Goal: Complete application form: Complete application form

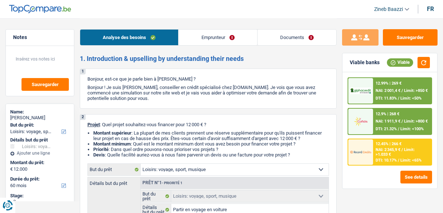
select select "hobbies"
select select "60"
select select "hobbies"
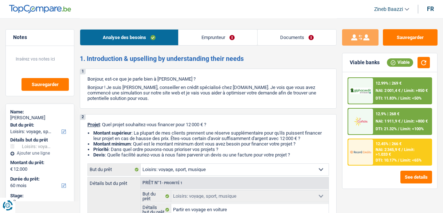
select select "false"
select select "60"
select select "publicEmployee"
select select "netSalary"
select select "mealVouchers"
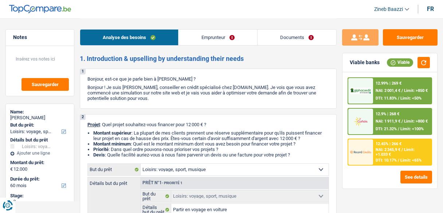
select select "liveWithParents"
select select "hobbies"
select select "false"
select select "60"
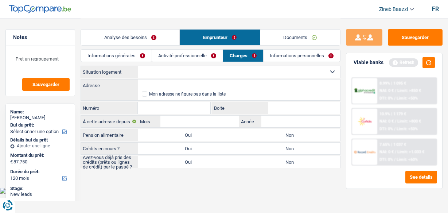
select select "120"
click at [198, 16] on header "Zineb Baazzi Se déconnecter fr" at bounding box center [224, 9] width 448 height 19
click at [34, 87] on button "Sauvegarder" at bounding box center [45, 84] width 47 height 13
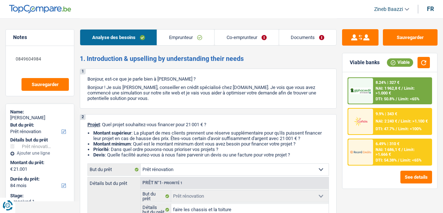
select select "renovation"
select select "84"
select select "renovation"
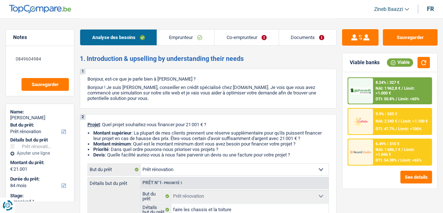
select select "yes"
select select "84"
select select "worker"
select select "netSalary"
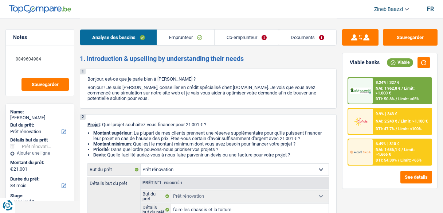
select select "familyAllowances"
select select "netSalary"
select select "familyAllowances"
select select "ownerWithMortgage"
select select "mortgage"
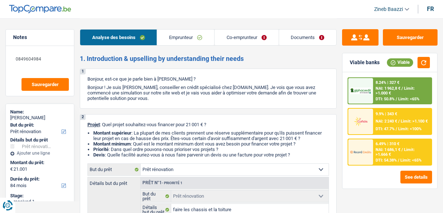
select select "300"
select select "renovation"
select select "yes"
select select "84"
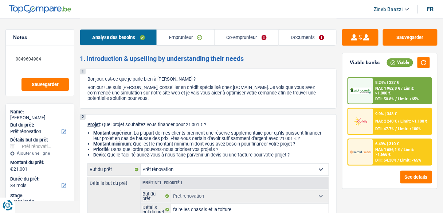
click at [288, 11] on header "Zineb Baazzi Se déconnecter fr" at bounding box center [221, 9] width 443 height 19
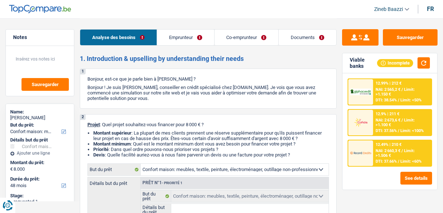
select select "household"
select select "48"
select select "household"
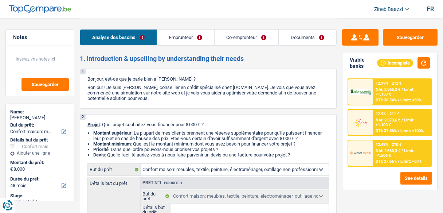
select select "48"
select select "worker"
select select "familyAllowances"
select select "netSalary"
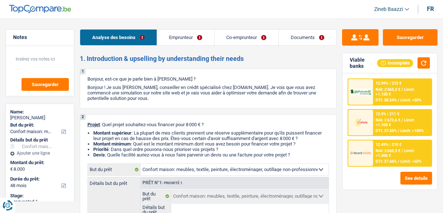
select select "netSalary"
select select "rents"
select select "cardOrCredit"
select select "household"
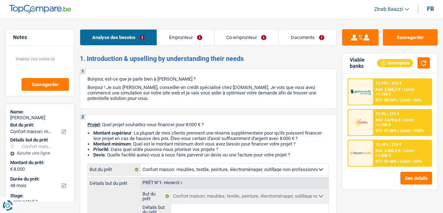
select select "household"
select select "48"
click at [258, 72] on div "1 Bonjour, est-ce que je parle bien à Said Ibrahim ? Bonjour ! Je suis Zineb Ba…" at bounding box center [208, 89] width 257 height 40
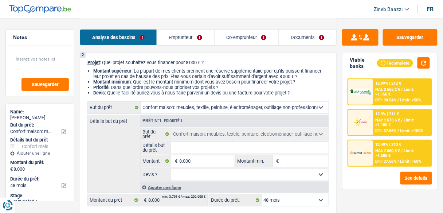
scroll to position [58, 0]
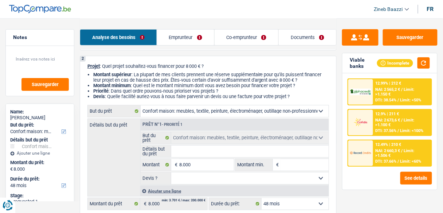
click at [128, 152] on div "Détails but du prêt Prêt n°1 - Priorité 1 Confort maison: meubles, textile, pei…" at bounding box center [208, 157] width 242 height 78
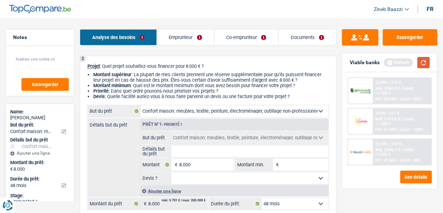
click at [422, 61] on button "button" at bounding box center [424, 62] width 12 height 11
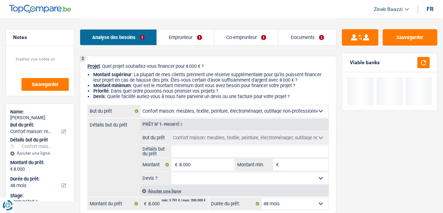
click at [296, 164] on input "Montant min." at bounding box center [305, 165] width 48 height 12
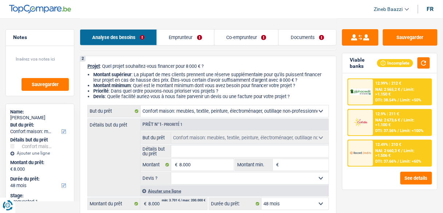
type input "8"
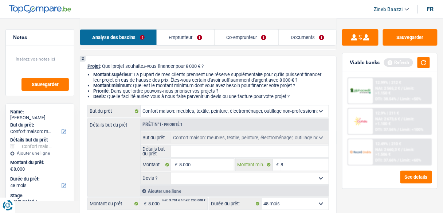
type input "80"
type input "800"
type input "8.000"
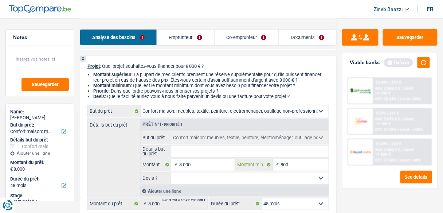
type input "8.000"
click at [202, 167] on input "8.000" at bounding box center [206, 165] width 54 height 12
click at [427, 61] on button "button" at bounding box center [424, 62] width 12 height 11
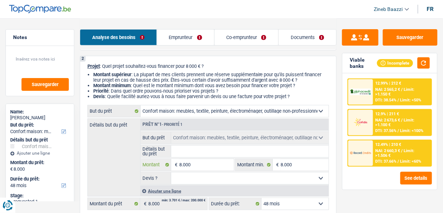
click at [222, 165] on input "8.000" at bounding box center [206, 165] width 54 height 12
type input "1"
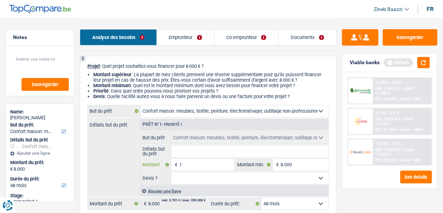
type input "10"
type input "100"
type input "1.000"
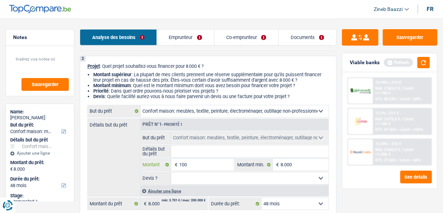
type input "1.000"
type input "10.000"
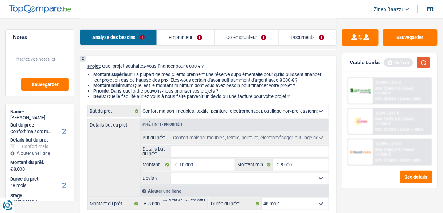
type input "10.000"
click at [425, 60] on button "button" at bounding box center [424, 62] width 12 height 11
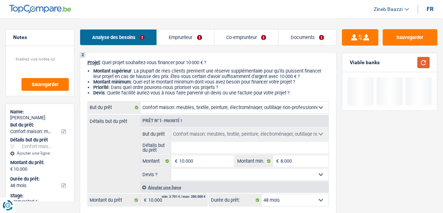
scroll to position [87, 0]
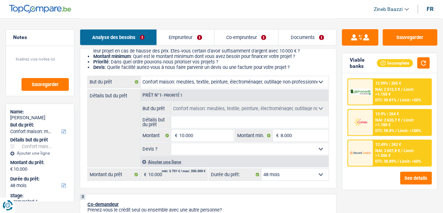
click at [190, 122] on input "Détails but du prêt" at bounding box center [249, 122] width 157 height 12
type input "a"
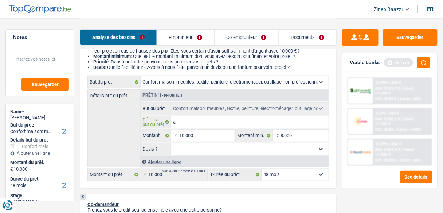
type input "ac"
type input "aca"
type input "ac"
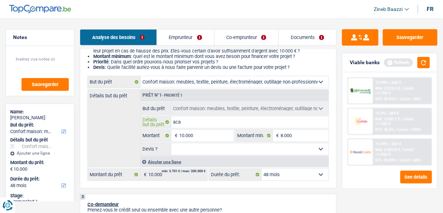
type input "ac"
type input "ach"
type input "acha"
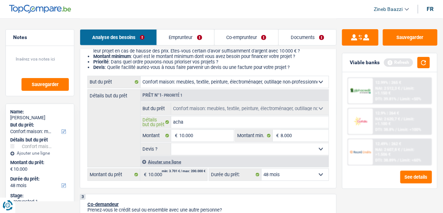
type input "achat"
type input "achat d"
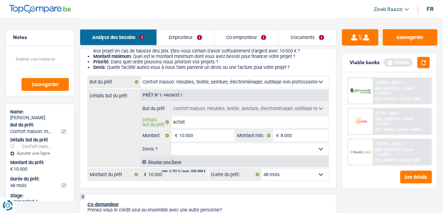
type input "achat d"
type input "achat de"
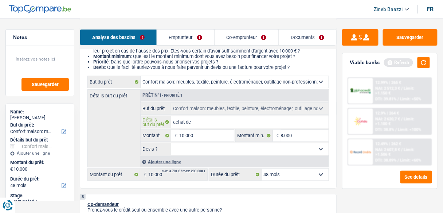
type input "achat de m"
type input "achat de me"
type input "achat de meu"
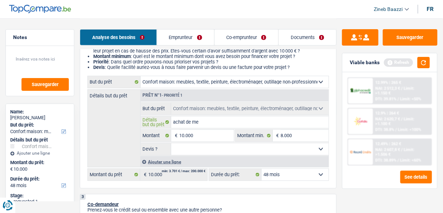
type input "achat de meu"
type input "achat de meub"
type input "achat de meubl"
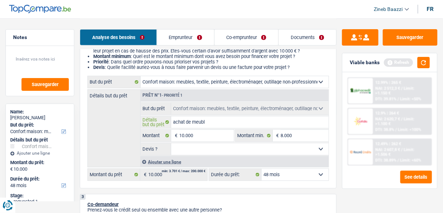
type input "achat de meuble"
type input "achat de meubles"
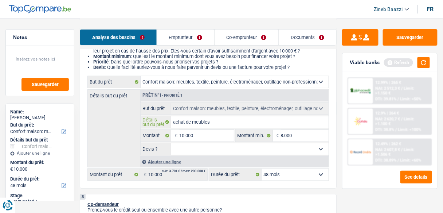
type input "achat de meubles"
type input "achat de meubles e"
type input "achat de meubles et"
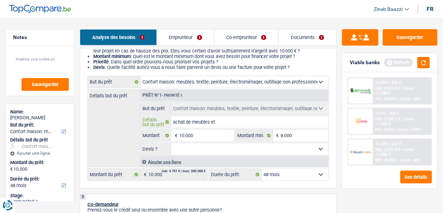
type input "achat de meubles et"
type input "achat de meubles et r"
type input "achat de meubles et re"
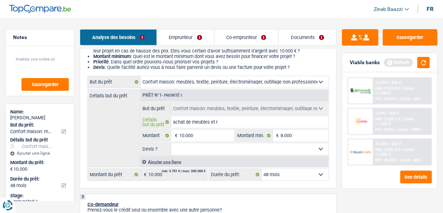
type input "achat de meubles et re"
type input "achat de meubles et ren"
type input "achat de meubles et reno"
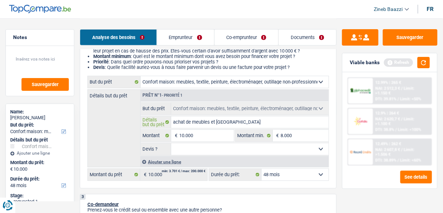
type input "achat de meubles et renou"
type input "achat de meubles et renouv"
type input "achat de meubles et renouve"
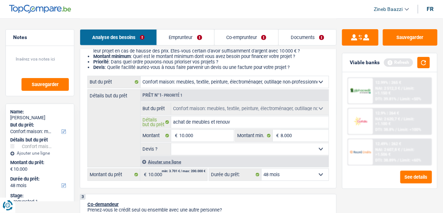
type input "achat de meubles et renouve"
type input "achat de meubles et renouvel"
type input "achat de meubles et renouvell"
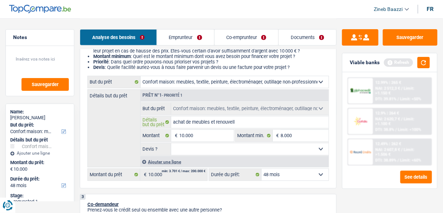
type input "achat de meubles et renouvelle"
type input "achat de meubles et renouveller"
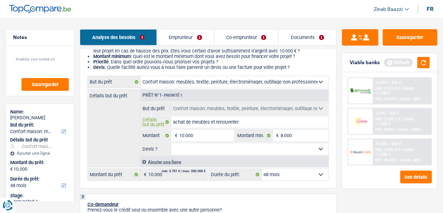
type input "achat de meubles et renouveller"
type input "achat de meubles et renouveller d"
type input "achat de meubles et renouveller de"
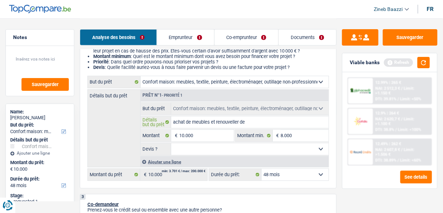
type input "achat de meubles et renouveller des"
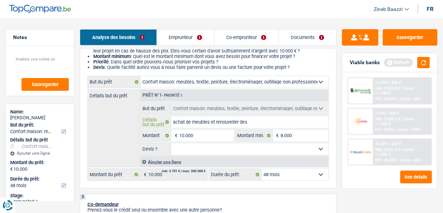
type input "achat de meubles et renouveller des"
type input "achat de meubles et renouveller de"
type input "achat de meubles et renouveller d"
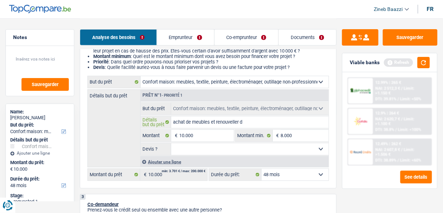
type input "achat de meubles et renouveller"
type input "achat de meubles et renouvelle"
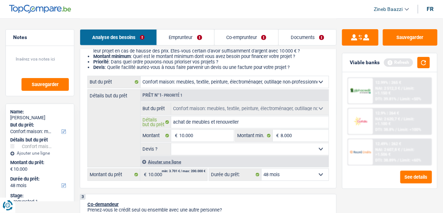
type input "achat de meubles et renouvelle"
type input "achat de meubles et renouvell"
type input "achat de meubles et renouvellé"
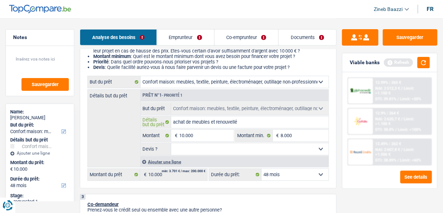
type input "achat de meubles et renouvellé"
type input "achat de meubles et renouvellé d"
type input "achat de meubles et renouvellé du"
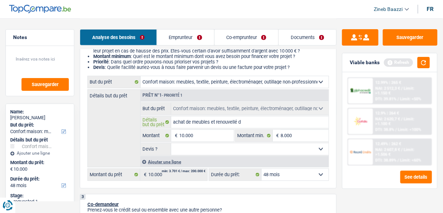
type input "achat de meubles et renouvellé du"
type input "achat de meubles et renouvellé du m"
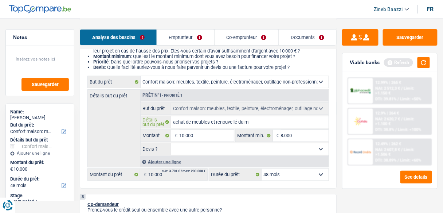
type input "achat de meubles et renouvellé du mo"
type input "achat de meubles et renouvellé du mob"
type input "achat de meubles et renouvellé du mobi"
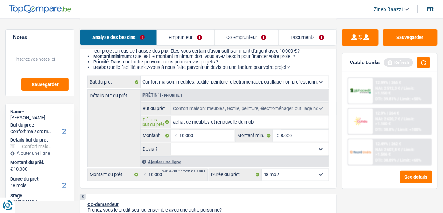
type input "achat de meubles et renouvellé du mobi"
type input "achat de meubles et renouvellé du mobil"
type input "achat de meubles et renouvellé du mobili"
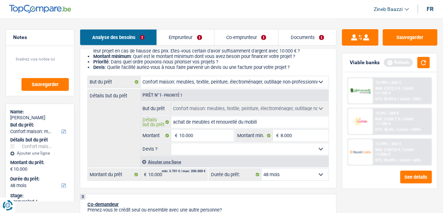
type input "achat de meubles et renouvellé du mobilie"
type input "achat de meubles et renouvellé du mobilier"
type input "achat de meubles et renouvelé du mobilier"
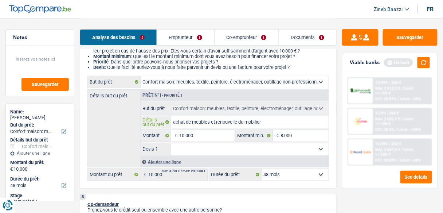
type input "achat de meubles et renouvelé du mobilier"
click at [196, 153] on select "Oui Non Non répondu Sélectionner une option" at bounding box center [249, 149] width 157 height 12
select select "false"
click at [171, 143] on select "Oui Non Non répondu Sélectionner une option" at bounding box center [249, 149] width 157 height 12
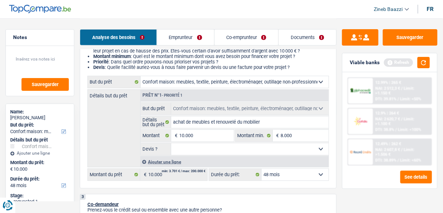
select select "false"
click at [428, 62] on button "button" at bounding box center [424, 62] width 12 height 11
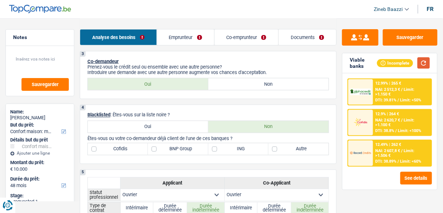
scroll to position [233, 0]
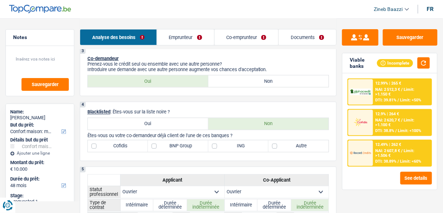
click at [181, 37] on link "Emprunteur" at bounding box center [185, 38] width 57 height 16
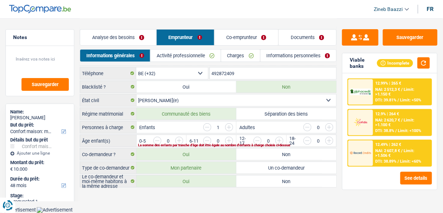
scroll to position [35, 0]
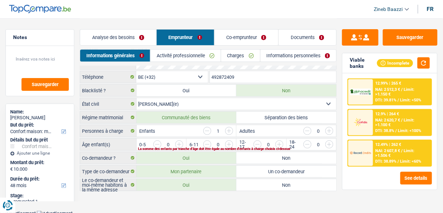
click at [126, 36] on link "Analyse des besoins" at bounding box center [118, 38] width 76 height 16
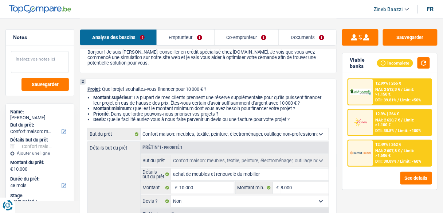
click at [44, 54] on textarea at bounding box center [40, 62] width 58 height 22
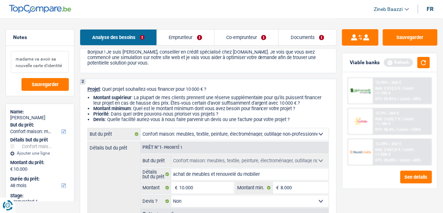
type textarea "madame va avoir sa nouvelle carte d'identité"
click at [306, 35] on link "Documents" at bounding box center [308, 38] width 58 height 16
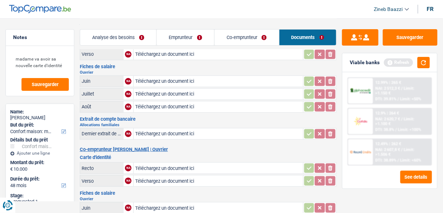
click at [237, 38] on link "Co-emprunteur" at bounding box center [247, 38] width 65 height 16
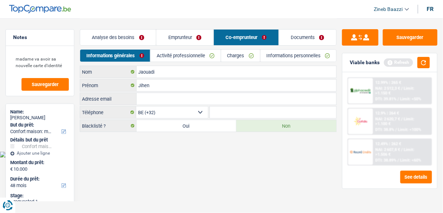
scroll to position [0, 0]
click at [200, 59] on link "Activité professionnelle" at bounding box center [187, 56] width 71 height 12
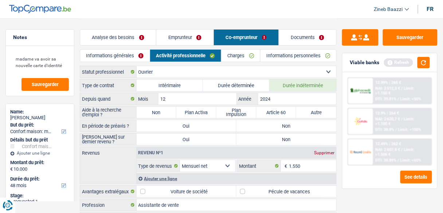
click at [231, 57] on link "Charges" at bounding box center [241, 56] width 39 height 12
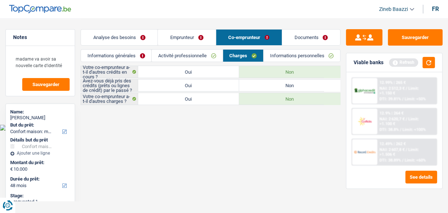
click at [289, 47] on div "Analyse des besoins Emprunteur Co-emprunteur Documents" at bounding box center [211, 33] width 260 height 31
click at [293, 52] on link "Informations personnelles" at bounding box center [302, 56] width 77 height 12
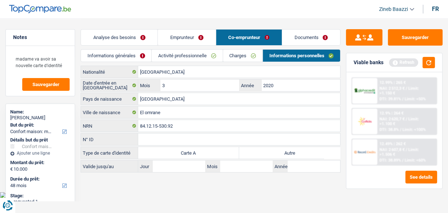
click at [171, 150] on label "Carte A" at bounding box center [188, 153] width 101 height 12
click at [171, 150] on input "Carte A" at bounding box center [188, 153] width 101 height 12
radio input "true"
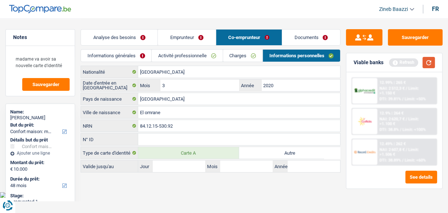
click at [426, 58] on button "button" at bounding box center [428, 62] width 12 height 11
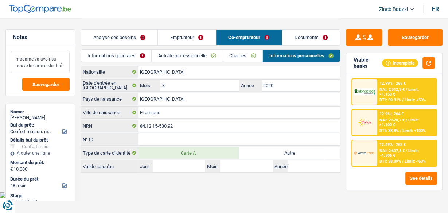
click at [65, 68] on textarea "madame va avoir sa nouvelle carte d'identité" at bounding box center [40, 62] width 59 height 22
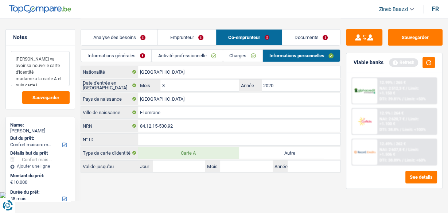
type textarea "madame va avoir sa nouvelle carte d'identité madame a la carte A et puis carte L"
click at [108, 34] on link "Analyse des besoins" at bounding box center [119, 38] width 77 height 16
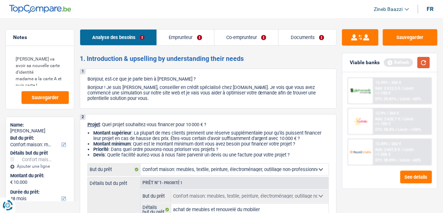
click at [430, 61] on button "button" at bounding box center [424, 62] width 12 height 11
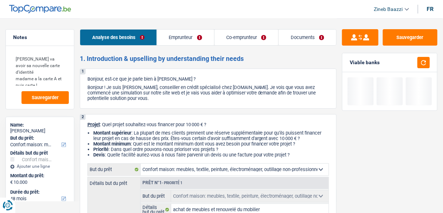
click at [289, 35] on link "Documents" at bounding box center [308, 38] width 58 height 16
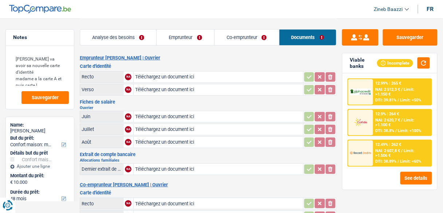
click at [125, 42] on link "Analyse des besoins" at bounding box center [118, 38] width 77 height 16
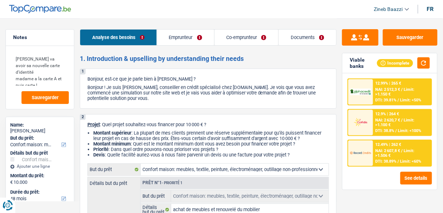
click at [180, 36] on link "Emprunteur" at bounding box center [185, 38] width 57 height 16
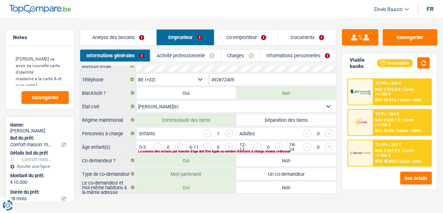
scroll to position [35, 0]
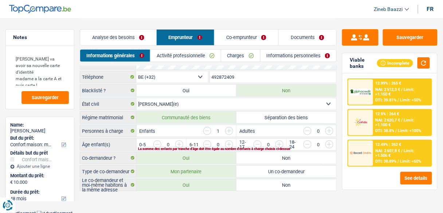
click at [182, 143] on input "button" at bounding box center [303, 146] width 256 height 12
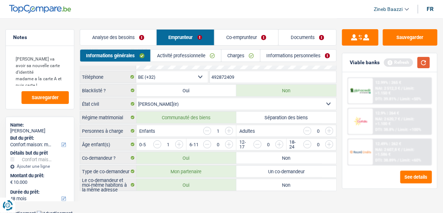
click at [424, 57] on button "button" at bounding box center [424, 62] width 12 height 11
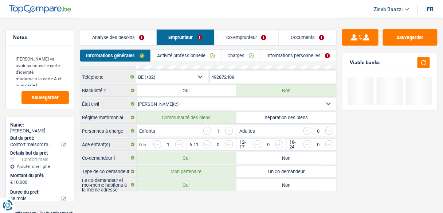
click at [180, 54] on link "Activité professionnelle" at bounding box center [186, 56] width 70 height 12
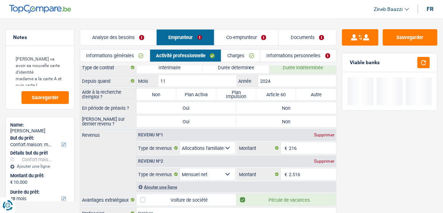
scroll to position [0, 0]
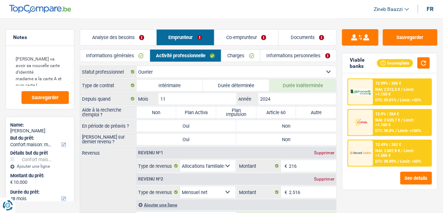
click at [165, 19] on div "Analyse des besoins Emprunteur Co-emprunteur Documents" at bounding box center [208, 33] width 257 height 31
click at [432, 65] on div "Viable banks Incomplete" at bounding box center [390, 63] width 95 height 20
click at [425, 65] on button "button" at bounding box center [424, 62] width 12 height 11
click at [204, 97] on input "11" at bounding box center [198, 99] width 78 height 12
type input "1"
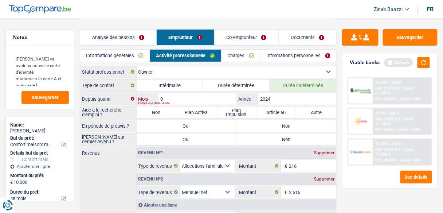
type input "04"
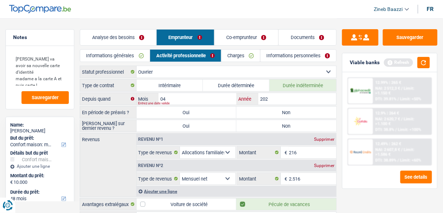
type input "202"
click at [201, 98] on input "04" at bounding box center [198, 99] width 78 height 12
type input "0"
type input "11"
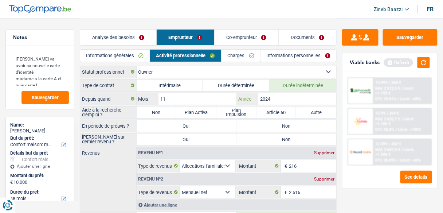
type input "2024"
click at [296, 30] on link "Documents" at bounding box center [308, 38] width 58 height 16
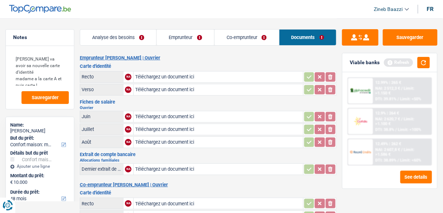
click at [178, 40] on link "Emprunteur" at bounding box center [186, 38] width 58 height 16
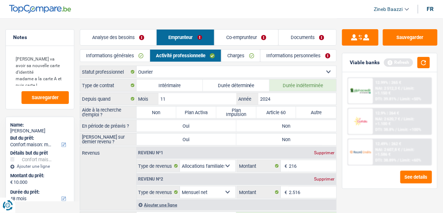
click at [147, 112] on label "Non" at bounding box center [157, 112] width 40 height 12
click at [147, 112] on input "Non" at bounding box center [157, 112] width 40 height 12
radio input "true"
click at [105, 156] on div "Revenus Revenu nº1 Supprimer Allocation d'handicap Allocations chômage Allocati…" at bounding box center [208, 179] width 257 height 64
click at [420, 64] on button "button" at bounding box center [424, 62] width 12 height 11
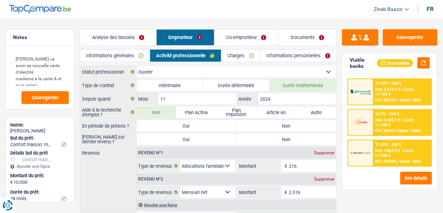
click at [245, 37] on link "Co-emprunteur" at bounding box center [247, 38] width 64 height 16
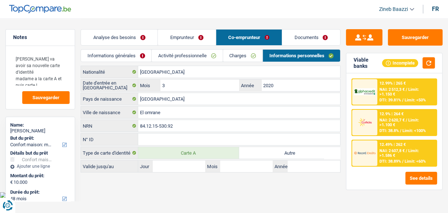
click at [117, 59] on link "Informations générales" at bounding box center [116, 56] width 70 height 12
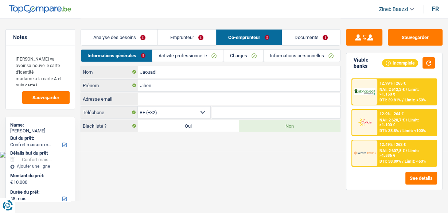
click at [161, 52] on link "Activité professionnelle" at bounding box center [187, 56] width 71 height 12
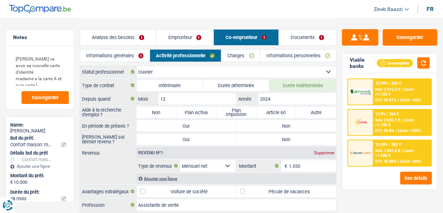
click at [281, 56] on link "Informations personnelles" at bounding box center [299, 56] width 76 height 12
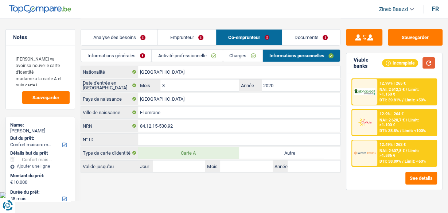
click at [431, 63] on button "button" at bounding box center [428, 62] width 12 height 11
click at [141, 42] on link "Analyse des besoins" at bounding box center [119, 38] width 77 height 16
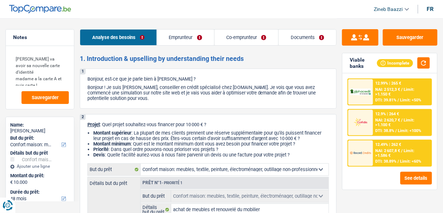
click at [163, 41] on link "Emprunteur" at bounding box center [185, 38] width 57 height 16
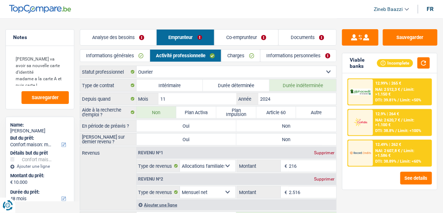
click at [265, 124] on label "Non" at bounding box center [287, 126] width 100 height 12
click at [265, 124] on input "Non" at bounding box center [287, 126] width 100 height 12
radio input "true"
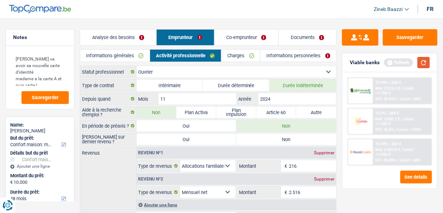
click at [424, 62] on button "button" at bounding box center [424, 62] width 12 height 11
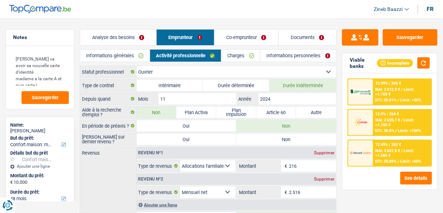
click at [292, 139] on label "Non" at bounding box center [287, 139] width 100 height 12
click at [292, 139] on input "Non" at bounding box center [287, 139] width 100 height 12
radio input "true"
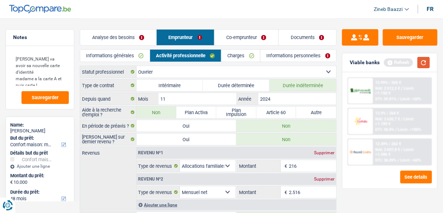
click at [429, 61] on button "button" at bounding box center [424, 62] width 12 height 11
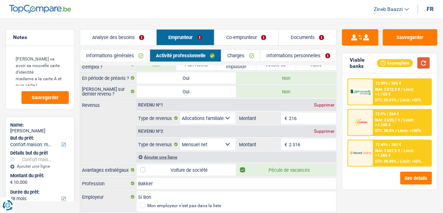
scroll to position [58, 0]
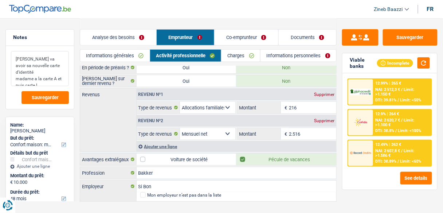
click at [51, 79] on textarea "madame va avoir sa nouvelle carte d'identité madame a la carte A et puis carte L" at bounding box center [40, 68] width 58 height 35
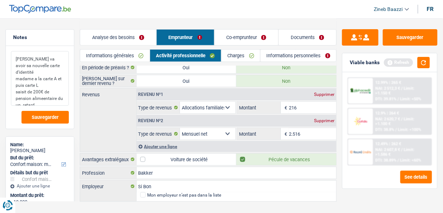
type textarea "madame va avoir sa nouvelle carte d'identité madame a la carte A et puis carte …"
click at [176, 82] on label "Oui" at bounding box center [187, 81] width 100 height 12
click at [176, 82] on input "Oui" at bounding box center [187, 81] width 100 height 12
radio input "true"
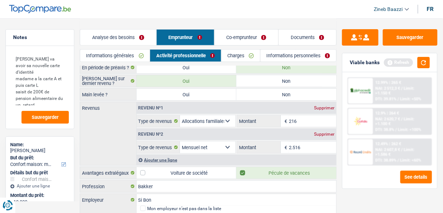
click at [273, 95] on label "Non" at bounding box center [287, 95] width 100 height 12
click at [273, 95] on input "Non" at bounding box center [287, 95] width 100 height 12
radio input "true"
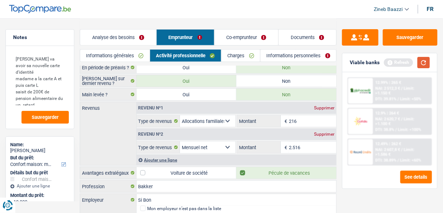
click at [426, 63] on button "button" at bounding box center [424, 62] width 12 height 11
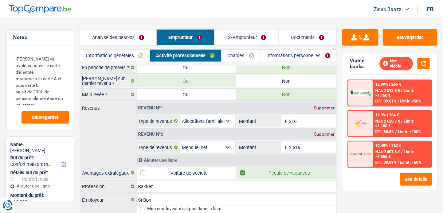
click at [269, 82] on label "Non" at bounding box center [287, 81] width 100 height 12
click at [269, 82] on input "Non" at bounding box center [287, 81] width 100 height 12
radio input "true"
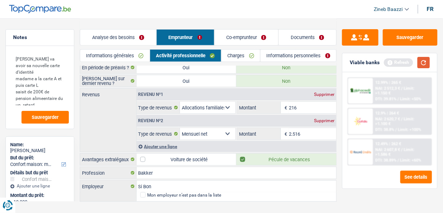
click at [425, 63] on button "button" at bounding box center [424, 62] width 12 height 11
click at [63, 91] on textarea "madame va avoir sa nouvelle carte d'identité madame a la carte A et puis carte …" at bounding box center [40, 78] width 58 height 55
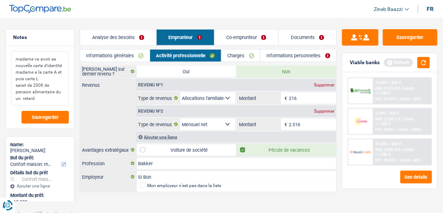
scroll to position [69, 0]
drag, startPoint x: 51, startPoint y: 100, endPoint x: 15, endPoint y: 86, distance: 38.9
click at [15, 86] on textarea "madame va avoir sa nouvelle carte d'identité madame a la carte A et puis carte …" at bounding box center [40, 78] width 58 height 55
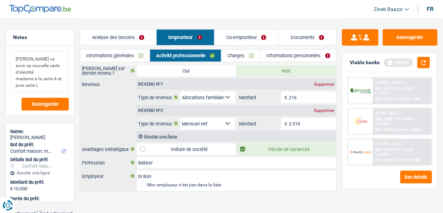
type textarea "madame va avoir sa nouvelle carte d'identité madame a la carte A et puis carte L"
click at [179, 195] on main "Notes madame va avoir sa nouvelle carte d'identité madame a la carte A et puis …" at bounding box center [221, 70] width 443 height 279
click at [422, 60] on button "button" at bounding box center [424, 62] width 12 height 11
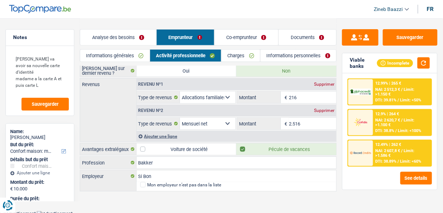
click at [325, 83] on div "Supprimer" at bounding box center [324, 84] width 24 height 4
select select "netSalary"
type input "2.516"
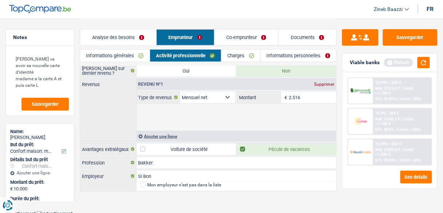
scroll to position [43, 0]
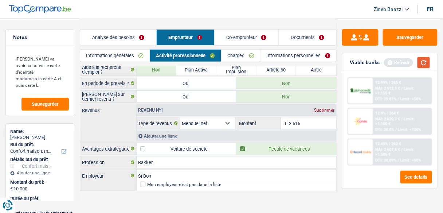
click at [428, 62] on button "button" at bounding box center [424, 62] width 12 height 11
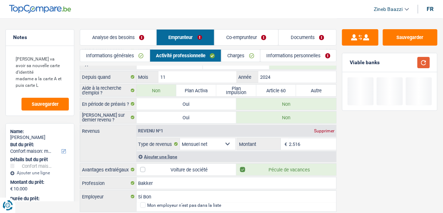
scroll to position [0, 0]
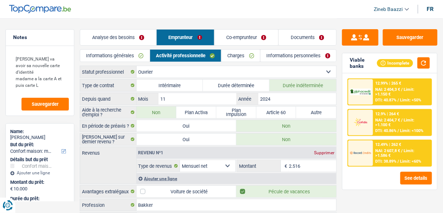
click at [235, 55] on link "Charges" at bounding box center [241, 56] width 39 height 12
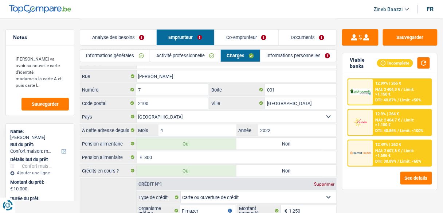
scroll to position [58, 0]
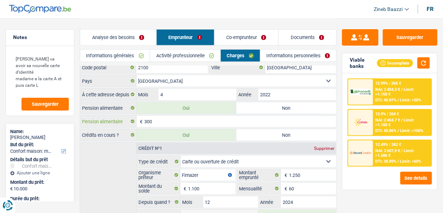
click at [148, 117] on input "300" at bounding box center [241, 122] width 192 height 12
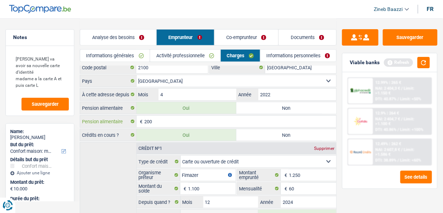
type input "200"
click at [422, 63] on button "button" at bounding box center [424, 62] width 12 height 11
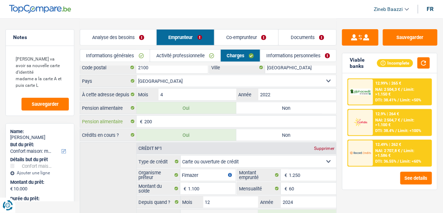
drag, startPoint x: 191, startPoint y: 121, endPoint x: 138, endPoint y: 132, distance: 54.5
click at [138, 132] on div "Locataire Propriétaire avec prêt hypothécaire Propriétaire sans prêt hypothécai…" at bounding box center [208, 161] width 257 height 309
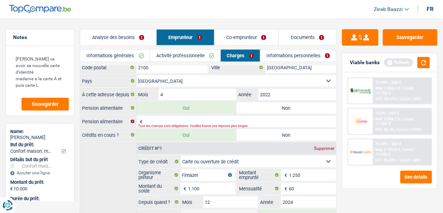
drag, startPoint x: 280, startPoint y: 109, endPoint x: 277, endPoint y: 112, distance: 4.1
click at [281, 110] on label "Non" at bounding box center [287, 108] width 100 height 12
click at [281, 110] on input "Non" at bounding box center [287, 108] width 100 height 12
radio input "true"
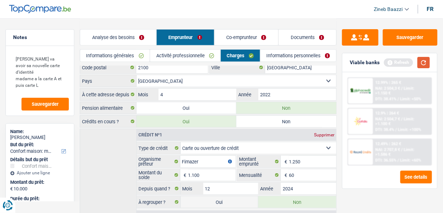
click at [423, 59] on button "button" at bounding box center [424, 62] width 12 height 11
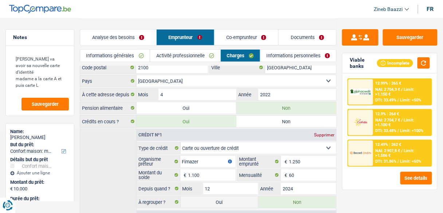
click at [101, 150] on div "Crédit nº1 Supprimer Carte ou ouverture de crédit Prêt hypothécaire Vente à tem…" at bounding box center [208, 216] width 257 height 174
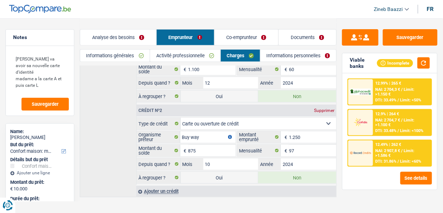
scroll to position [168, 0]
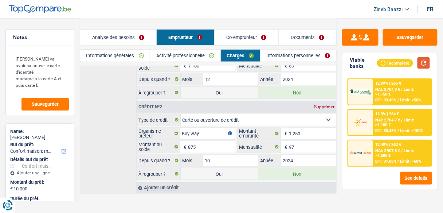
click at [422, 65] on button "button" at bounding box center [424, 62] width 12 height 11
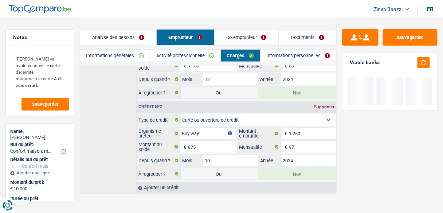
click at [270, 58] on link "Informations personnelles" at bounding box center [299, 56] width 76 height 12
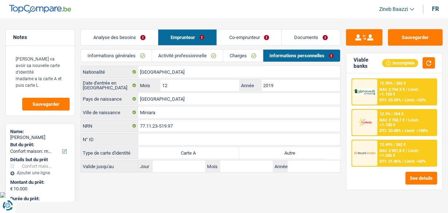
click at [245, 38] on link "Co-emprunteur" at bounding box center [249, 38] width 65 height 16
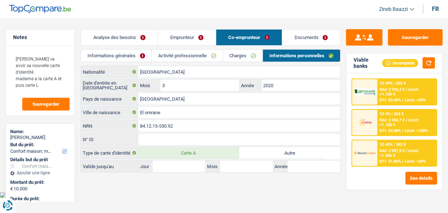
click at [116, 57] on link "Informations générales" at bounding box center [116, 56] width 70 height 12
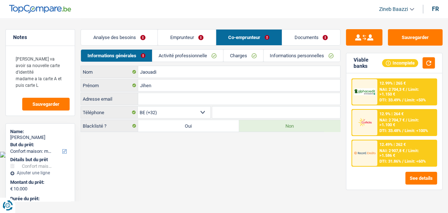
click at [173, 56] on link "Activité professionnelle" at bounding box center [187, 56] width 71 height 12
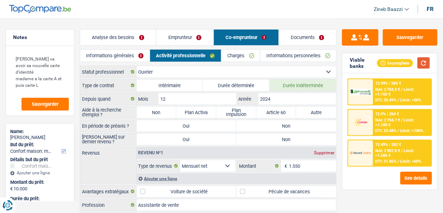
click at [424, 58] on button "button" at bounding box center [424, 62] width 12 height 11
click at [149, 111] on label "Non" at bounding box center [157, 112] width 40 height 12
click at [149, 111] on input "Non" at bounding box center [157, 112] width 40 height 12
radio input "true"
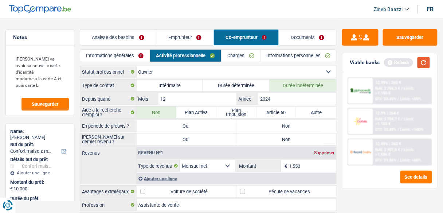
click at [428, 66] on button "button" at bounding box center [424, 62] width 12 height 11
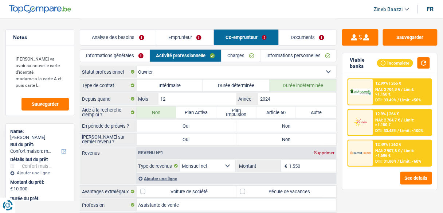
click at [299, 122] on label "Non" at bounding box center [287, 126] width 100 height 12
click at [299, 122] on input "Non" at bounding box center [287, 126] width 100 height 12
radio input "true"
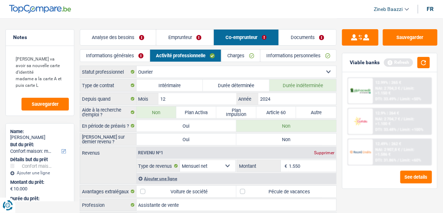
click at [292, 135] on label "Non" at bounding box center [287, 139] width 100 height 12
click at [292, 135] on input "Non" at bounding box center [287, 139] width 100 height 12
radio input "true"
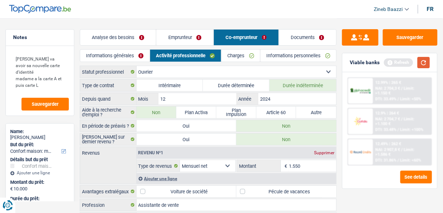
click at [428, 64] on button "button" at bounding box center [424, 62] width 12 height 11
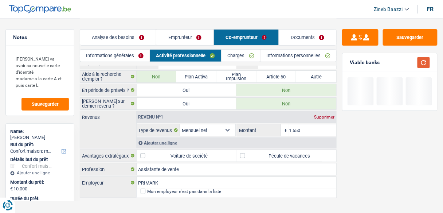
scroll to position [43, 0]
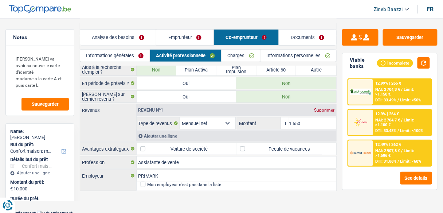
click at [160, 135] on div "Ajouter une ligne" at bounding box center [237, 135] width 200 height 11
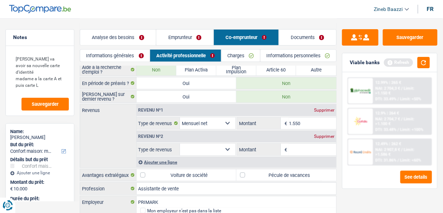
click at [194, 146] on select "Allocation d'handicap Allocations chômage Allocations familiales Chèques repas …" at bounding box center [207, 150] width 55 height 12
select select "familyAllowances"
click at [180, 144] on select "Allocation d'handicap Allocations chômage Allocations familiales Chèques repas …" at bounding box center [207, 150] width 55 height 12
click at [284, 147] on span "€" at bounding box center [285, 150] width 8 height 12
click at [295, 147] on input "Montant" at bounding box center [312, 150] width 47 height 12
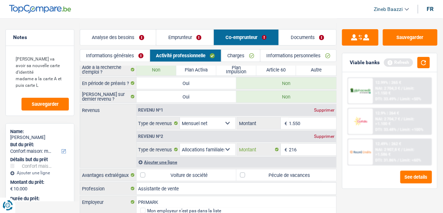
type input "216"
click at [112, 145] on div "Revenus Revenu nº1 Supprimer Allocation d'handicap Allocations chômage Allocati…" at bounding box center [208, 136] width 257 height 64
click at [431, 62] on div "Viable banks Refresh" at bounding box center [390, 62] width 95 height 19
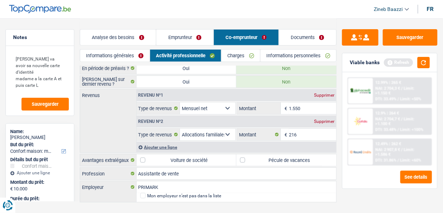
scroll to position [58, 0]
click at [418, 65] on button "button" at bounding box center [424, 62] width 12 height 11
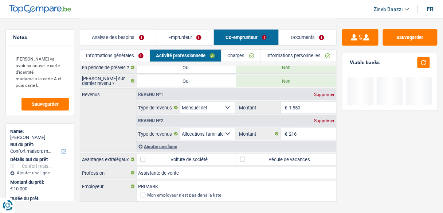
click at [156, 145] on div "Ajouter une ligne" at bounding box center [237, 146] width 200 height 11
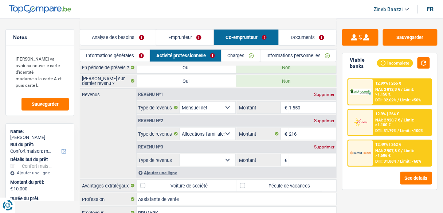
click at [194, 156] on select "Allocation d'handicap Allocations chômage Allocations familiales Chèques repas …" at bounding box center [207, 160] width 55 height 12
select select "mealVouchers"
click at [180, 154] on select "Allocation d'handicap Allocations chômage Allocations familiales Chèques repas …" at bounding box center [207, 160] width 55 height 12
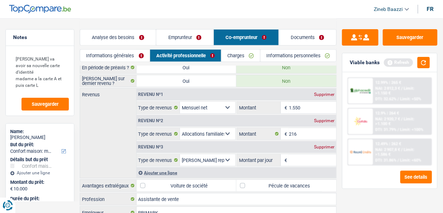
click at [299, 157] on input "Montant par jour" at bounding box center [312, 160] width 47 height 12
type input "5,0"
click at [418, 64] on button "button" at bounding box center [424, 62] width 12 height 11
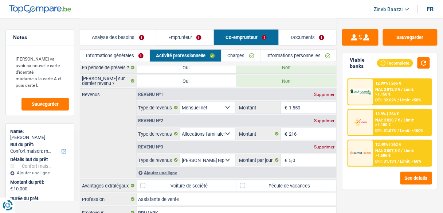
click at [237, 52] on link "Charges" at bounding box center [241, 56] width 39 height 12
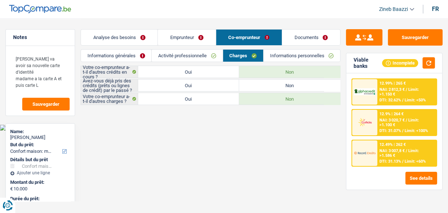
click at [276, 87] on label "Non" at bounding box center [289, 85] width 101 height 12
click at [276, 87] on input "Non" at bounding box center [289, 85] width 101 height 12
radio input "true"
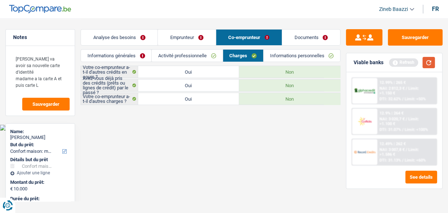
click at [433, 63] on button "button" at bounding box center [428, 62] width 12 height 11
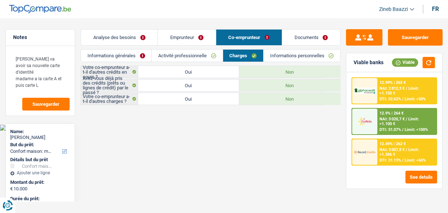
click at [280, 56] on link "Informations personnelles" at bounding box center [302, 56] width 77 height 12
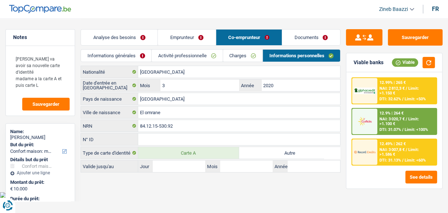
click at [129, 56] on link "Informations générales" at bounding box center [116, 56] width 70 height 12
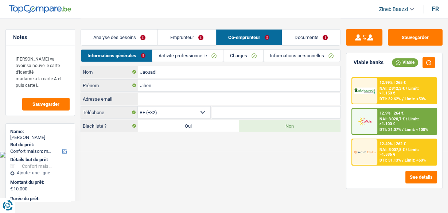
click at [178, 36] on link "Emprunteur" at bounding box center [187, 38] width 58 height 16
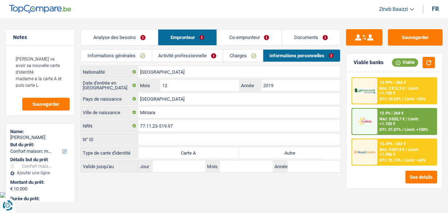
click at [124, 55] on link "Informations générales" at bounding box center [116, 56] width 70 height 12
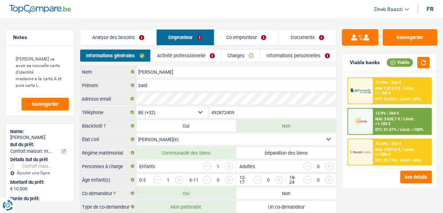
click at [175, 55] on link "Activité professionnelle" at bounding box center [186, 56] width 70 height 12
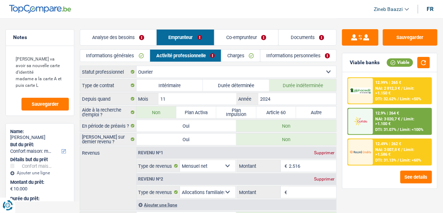
click at [129, 39] on link "Analyse des besoins" at bounding box center [118, 38] width 76 height 16
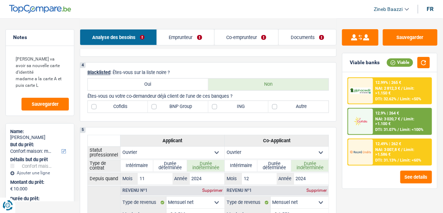
scroll to position [292, 0]
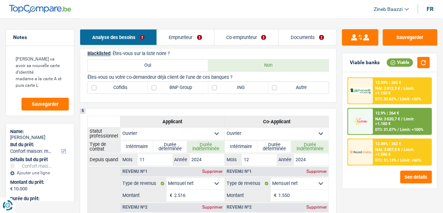
click at [274, 89] on label "Autre" at bounding box center [299, 88] width 60 height 12
click at [274, 89] on input "Autre" at bounding box center [299, 88] width 60 height 12
checkbox input "true"
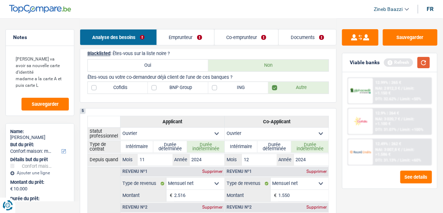
click at [424, 67] on button "button" at bounding box center [424, 62] width 12 height 11
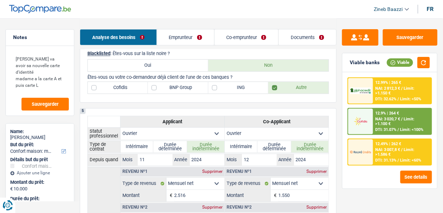
click at [175, 83] on label "BNP Group" at bounding box center [178, 88] width 60 height 12
click at [186, 82] on label "BNP Group" at bounding box center [178, 88] width 60 height 12
click at [186, 82] on input "BNP Group" at bounding box center [178, 88] width 60 height 12
checkbox input "true"
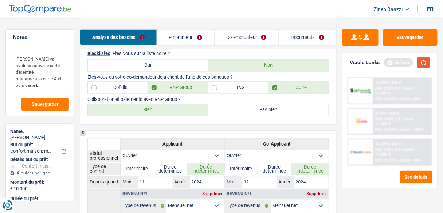
click at [425, 63] on button "button" at bounding box center [424, 62] width 12 height 11
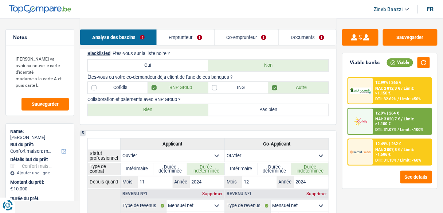
click at [252, 38] on link "Co-emprunteur" at bounding box center [247, 38] width 64 height 16
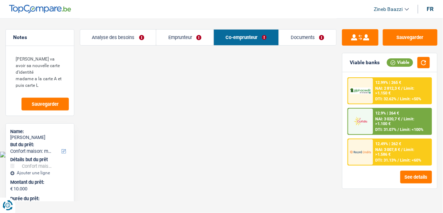
scroll to position [0, 0]
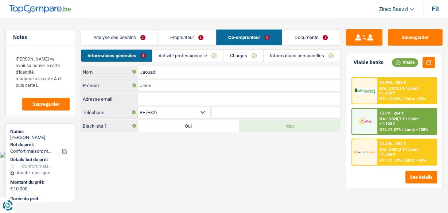
click at [248, 56] on link "Charges" at bounding box center [242, 56] width 39 height 12
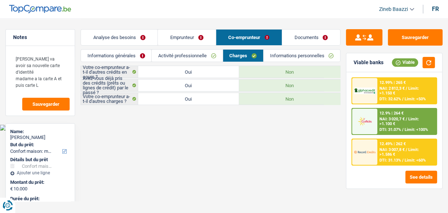
click at [204, 55] on link "Activité professionnelle" at bounding box center [187, 56] width 71 height 12
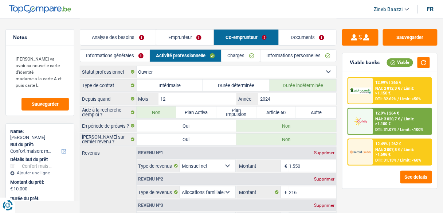
click at [248, 56] on link "Charges" at bounding box center [241, 56] width 39 height 12
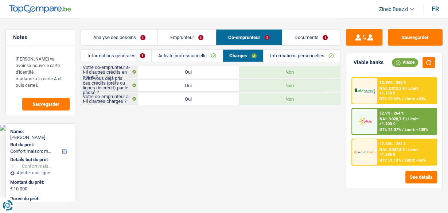
click at [284, 53] on link "Informations personnelles" at bounding box center [302, 56] width 77 height 12
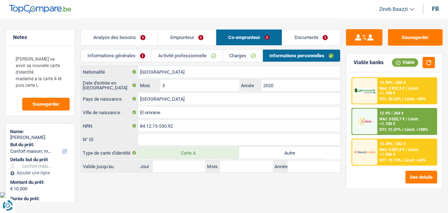
click at [240, 56] on link "Charges" at bounding box center [242, 56] width 39 height 12
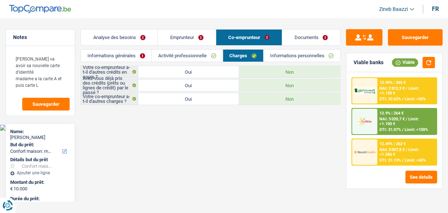
click at [192, 56] on link "Activité professionnelle" at bounding box center [187, 56] width 71 height 12
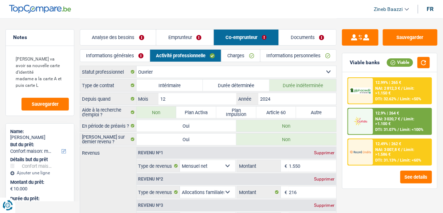
click at [164, 41] on link "Emprunteur" at bounding box center [184, 38] width 57 height 16
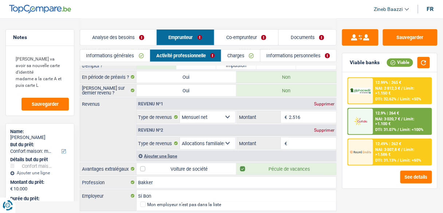
scroll to position [69, 0]
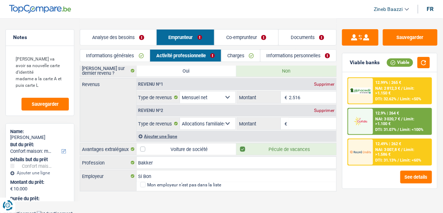
click at [319, 108] on div "Supprimer" at bounding box center [324, 110] width 24 height 4
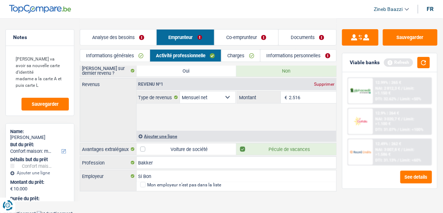
scroll to position [43, 0]
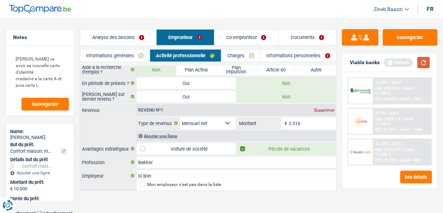
click at [430, 64] on button "button" at bounding box center [424, 62] width 12 height 11
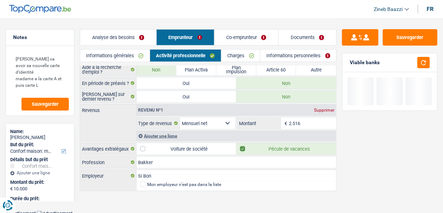
click at [123, 48] on div "Analyse des besoins Emprunteur Co-emprunteur Documents" at bounding box center [208, 33] width 257 height 31
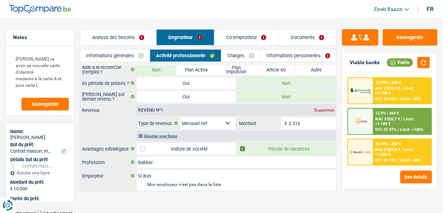
click at [121, 36] on link "Analyse des besoins" at bounding box center [118, 38] width 76 height 16
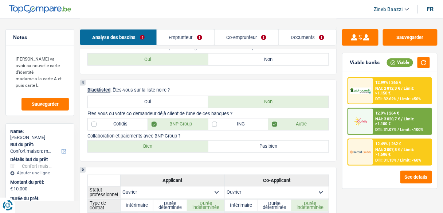
scroll to position [247, 0]
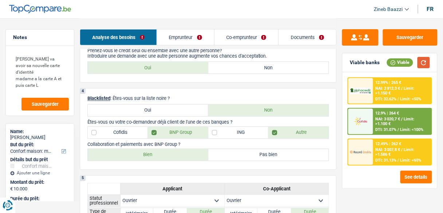
click at [420, 63] on button "button" at bounding box center [424, 62] width 12 height 11
click at [159, 153] on label "Bien" at bounding box center [148, 155] width 121 height 12
click at [159, 153] on input "Bien" at bounding box center [148, 155] width 121 height 12
radio input "true"
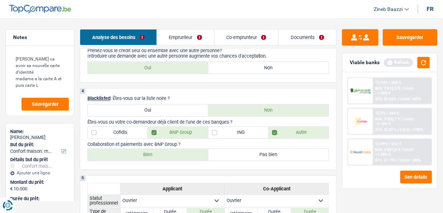
click at [419, 55] on div "Viable banks Refresh" at bounding box center [390, 62] width 95 height 19
click at [421, 64] on button "button" at bounding box center [424, 62] width 12 height 11
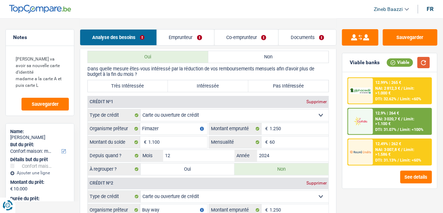
scroll to position [597, 0]
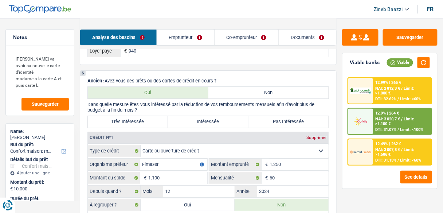
click at [125, 124] on label "Très Intéressée" at bounding box center [128, 122] width 80 height 12
click at [125, 124] on input "Très Intéressée" at bounding box center [128, 122] width 80 height 12
radio input "true"
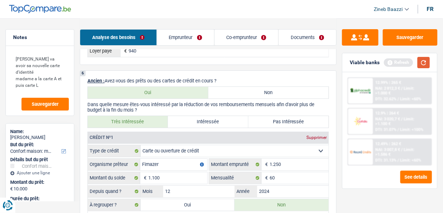
click at [425, 65] on button "button" at bounding box center [424, 62] width 12 height 11
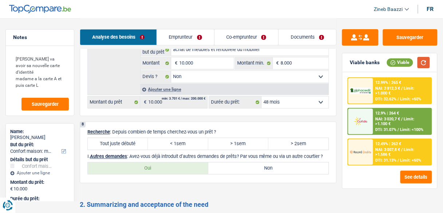
scroll to position [1034, 0]
click at [112, 151] on label "Tout juste débuté" at bounding box center [118, 145] width 60 height 12
click at [112, 151] on input "Tout juste débuté" at bounding box center [118, 145] width 60 height 12
radio input "true"
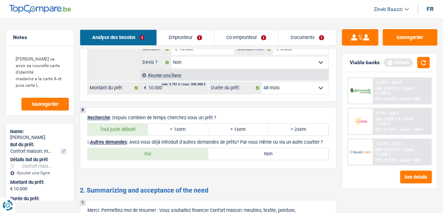
scroll to position [1063, 0]
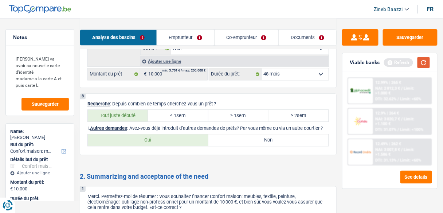
click at [428, 60] on button "button" at bounding box center [424, 62] width 12 height 11
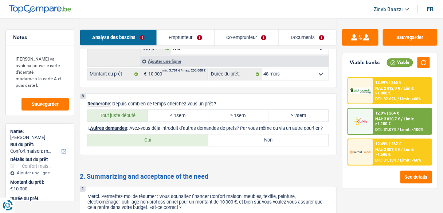
click at [408, 155] on div "NAI: 3 007,8 € / Limit: >1.586 €" at bounding box center [403, 151] width 54 height 9
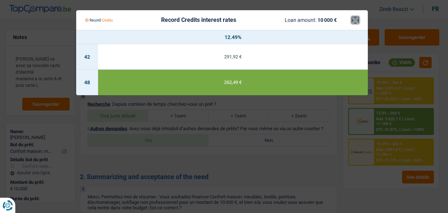
click at [356, 22] on button "×" at bounding box center [355, 19] width 8 height 7
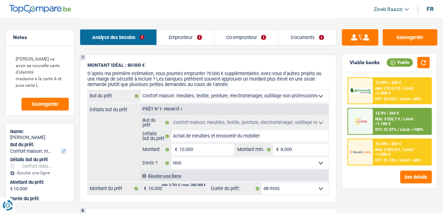
scroll to position [1005, 0]
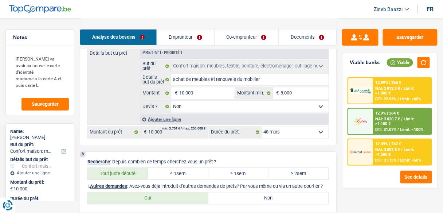
click at [310, 133] on select "12 mois 18 mois 24 mois 30 mois 36 mois 42 mois 48 mois Sélectionner une option" at bounding box center [295, 132] width 67 height 12
click at [371, 152] on img at bounding box center [360, 152] width 21 height 11
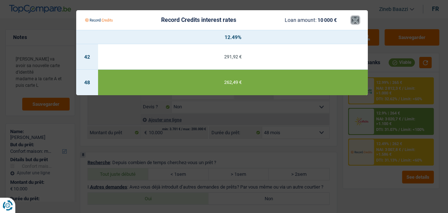
click at [355, 20] on button "×" at bounding box center [355, 19] width 8 height 7
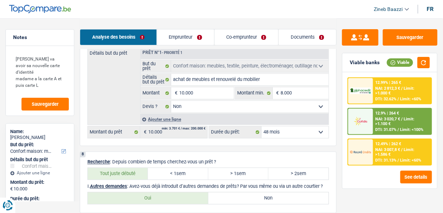
click at [377, 112] on div "12.9% | 264 €" at bounding box center [388, 113] width 24 height 5
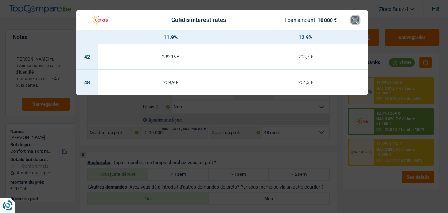
click at [358, 19] on button "×" at bounding box center [355, 19] width 8 height 7
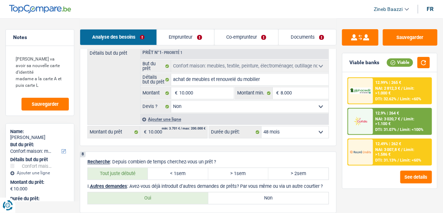
click at [369, 93] on img at bounding box center [360, 90] width 21 height 7
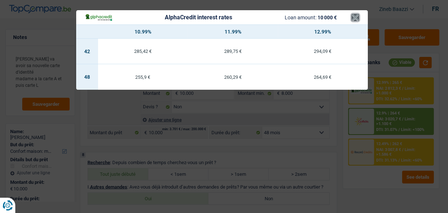
click at [355, 20] on button "×" at bounding box center [355, 17] width 8 height 7
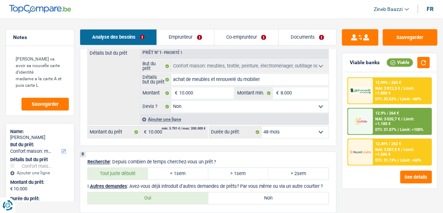
click at [387, 113] on div "12.9% | 264 €" at bounding box center [388, 113] width 24 height 5
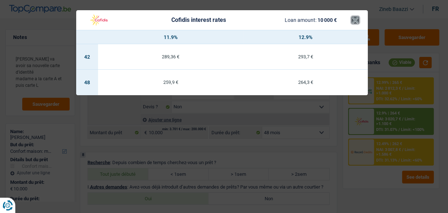
click at [359, 20] on button "×" at bounding box center [355, 19] width 8 height 7
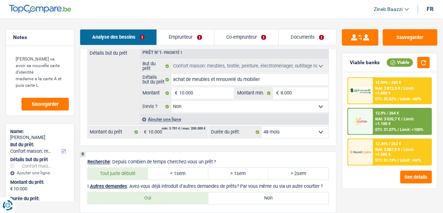
click at [361, 80] on div at bounding box center [360, 91] width 25 height 26
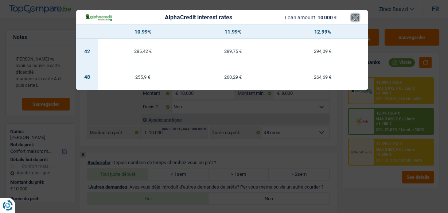
click at [357, 19] on button "×" at bounding box center [355, 17] width 8 height 7
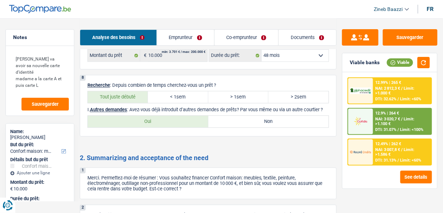
scroll to position [1079, 0]
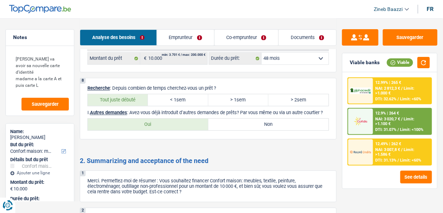
click at [224, 123] on div "8 Recherche : Depuis combien de temps cherchez-vous un prêt ? Tout juste débuté…" at bounding box center [208, 109] width 257 height 62
click at [269, 130] on label "Non" at bounding box center [268, 124] width 121 height 12
click at [269, 130] on input "Non" at bounding box center [268, 124] width 121 height 12
radio input "true"
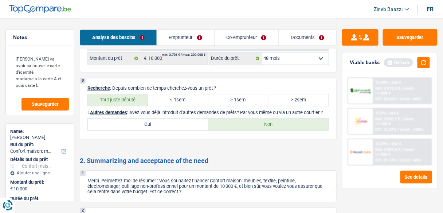
click at [417, 62] on div "Refresh" at bounding box center [407, 62] width 46 height 11
click at [421, 63] on button "button" at bounding box center [424, 62] width 12 height 11
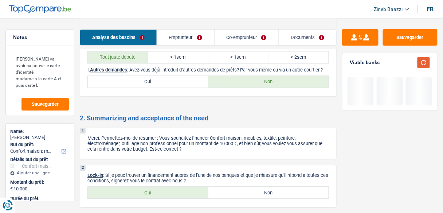
scroll to position [1166, 0]
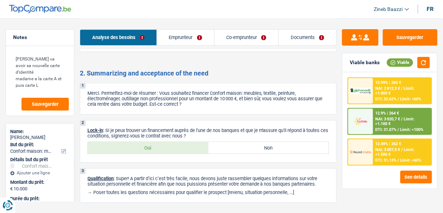
click at [173, 153] on label "Oui" at bounding box center [148, 148] width 121 height 12
click at [173, 153] on input "Oui" at bounding box center [148, 148] width 121 height 12
radio input "true"
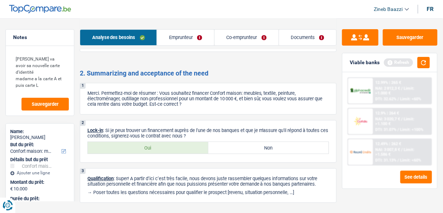
click at [279, 36] on link "Co-emprunteur" at bounding box center [247, 38] width 64 height 16
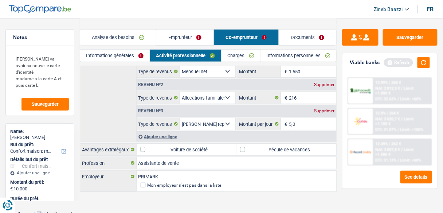
click at [299, 34] on link "Documents" at bounding box center [307, 38] width 57 height 16
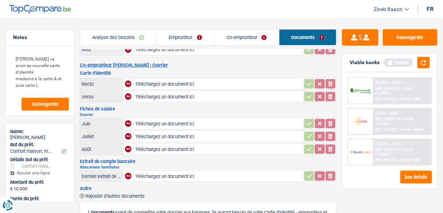
scroll to position [175, 0]
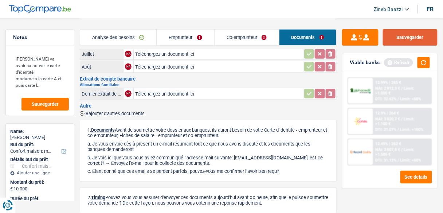
click at [397, 37] on button "Sauvegarder" at bounding box center [410, 37] width 55 height 16
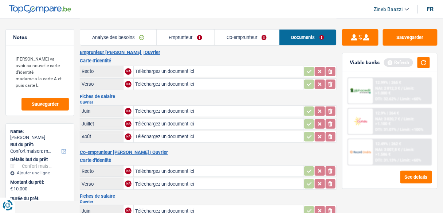
scroll to position [0, 0]
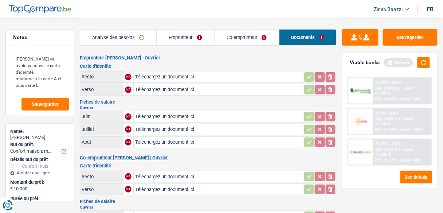
drag, startPoint x: 417, startPoint y: 73, endPoint x: 421, endPoint y: 69, distance: 6.4
click at [417, 73] on div "12.99% | 265 € NAI: 2 812,3 € / Limit: >1.000 € DTI: 32.62% / Limit: <60% 12.9%…" at bounding box center [390, 130] width 95 height 116
click at [424, 62] on button "button" at bounding box center [424, 62] width 12 height 11
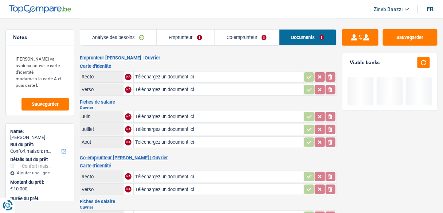
click at [305, 9] on header "Zineb Baazzi Se déconnecter fr" at bounding box center [221, 9] width 443 height 19
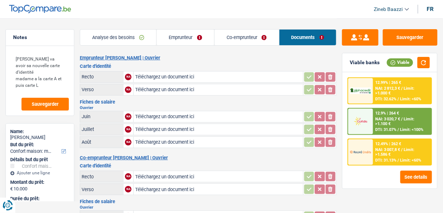
click at [230, 34] on link "Co-emprunteur" at bounding box center [247, 38] width 65 height 16
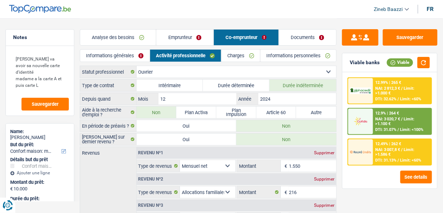
click at [134, 46] on div "Analyse des besoins Emprunteur Co-emprunteur Documents" at bounding box center [208, 33] width 257 height 31
click at [124, 32] on link "Analyse des besoins" at bounding box center [118, 38] width 76 height 16
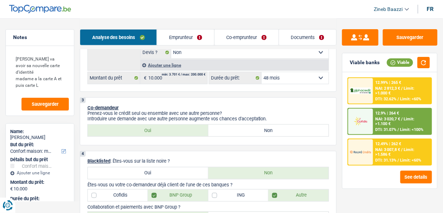
scroll to position [233, 0]
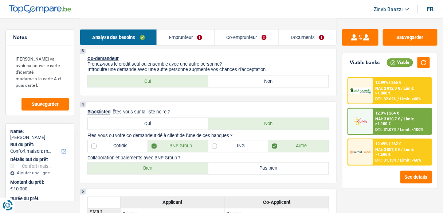
click at [241, 75] on label "Non" at bounding box center [268, 81] width 121 height 12
click at [241, 75] on input "Non" at bounding box center [268, 81] width 121 height 12
radio input "true"
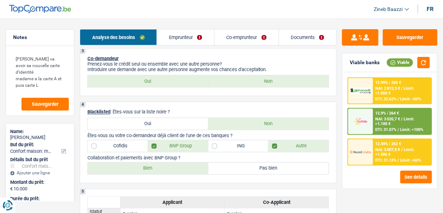
select select "familyAllowances"
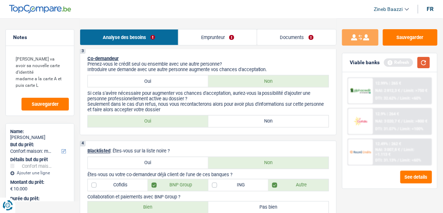
click at [421, 63] on button "button" at bounding box center [424, 62] width 12 height 11
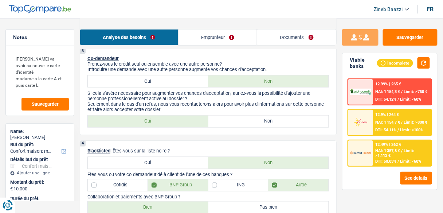
click at [242, 117] on label "Non" at bounding box center [268, 122] width 121 height 12
click at [242, 117] on input "Non" at bounding box center [268, 122] width 121 height 12
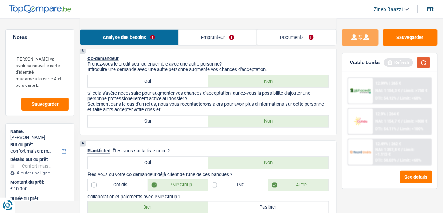
click at [421, 61] on button "button" at bounding box center [424, 62] width 12 height 11
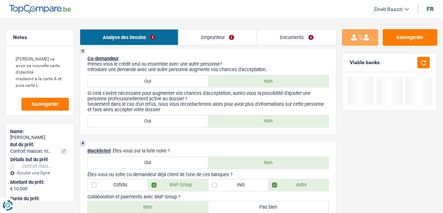
click at [214, 40] on link "Emprunteur" at bounding box center [218, 38] width 79 height 16
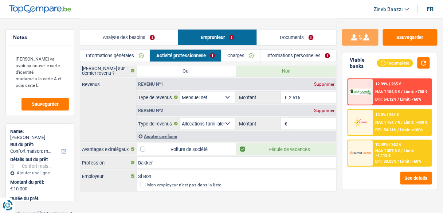
scroll to position [0, 0]
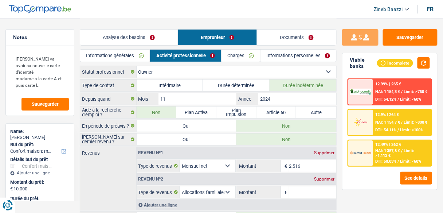
click at [125, 54] on link "Informations générales" at bounding box center [115, 56] width 70 height 12
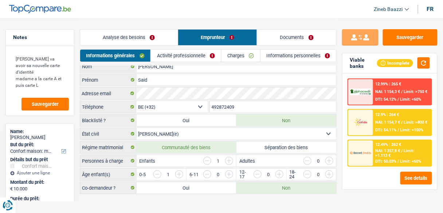
scroll to position [9, 0]
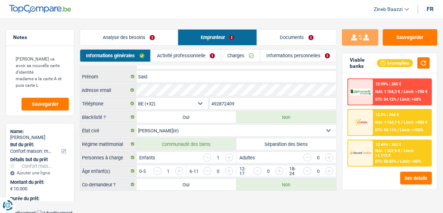
click at [169, 131] on select "Célibataire Marié(e) Cohabitant(e) légal(e) Divorcé(e) Veuf(ve) Séparé (de fait…" at bounding box center [237, 131] width 200 height 12
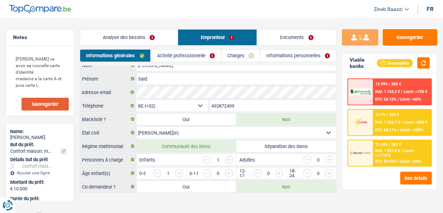
scroll to position [0, 0]
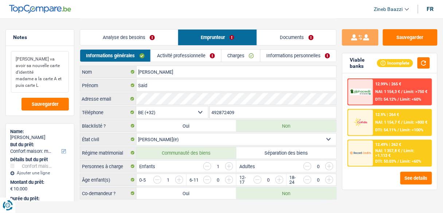
click at [51, 83] on textarea "madame va avoir sa nouvelle carte d'identité madame a la carte A et puis carte L" at bounding box center [40, 72] width 58 height 42
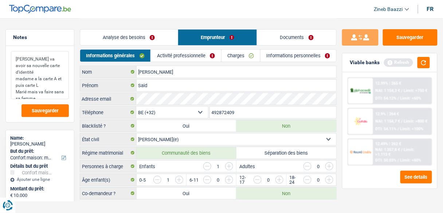
click at [50, 95] on textarea "madame va avoir sa nouvelle carte d'identité madame a la carte A et puis carte …" at bounding box center [40, 75] width 58 height 48
click at [421, 62] on button "button" at bounding box center [424, 62] width 12 height 11
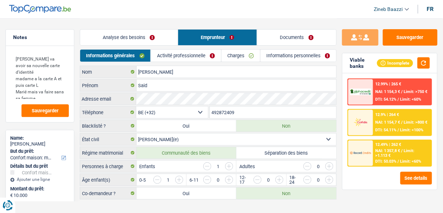
click at [180, 57] on link "Activité professionnelle" at bounding box center [186, 56] width 70 height 12
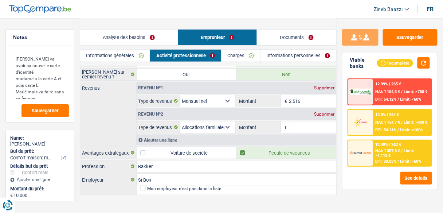
scroll to position [69, 0]
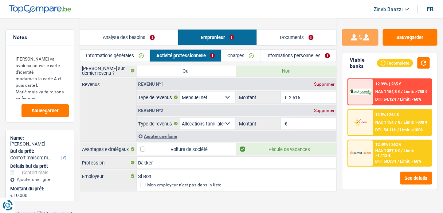
click at [328, 109] on div "Supprimer" at bounding box center [324, 110] width 24 height 4
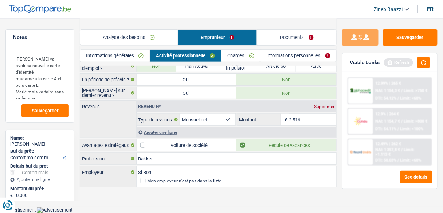
scroll to position [43, 0]
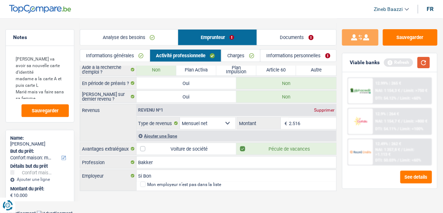
click at [424, 60] on button "button" at bounding box center [424, 62] width 12 height 11
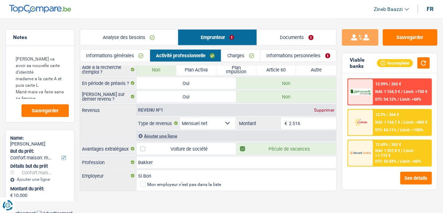
click at [370, 146] on div at bounding box center [360, 153] width 25 height 26
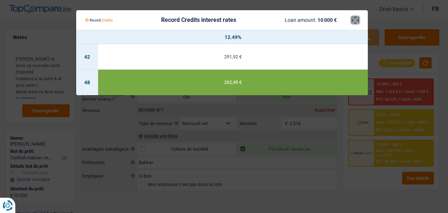
click at [358, 17] on button "×" at bounding box center [355, 19] width 8 height 7
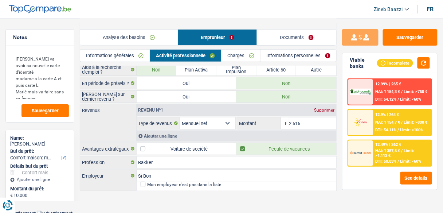
click at [347, 16] on header "Zineb Baazzi Se déconnecter fr" at bounding box center [221, 9] width 443 height 19
drag, startPoint x: 43, startPoint y: 78, endPoint x: 36, endPoint y: 76, distance: 7.5
click at [36, 76] on textarea "madame va avoir sa nouvelle carte d'identité madame a la carte A et puis carte …" at bounding box center [40, 75] width 58 height 48
click at [37, 85] on textarea "madame va avoir sa nouvelle carte d'identité madame a la carte A et puis carte …" at bounding box center [40, 75] width 58 height 48
click at [43, 86] on textarea "madame va avoir sa nouvelle carte d'identité madame a la carte A et puis carte …" at bounding box center [40, 75] width 58 height 48
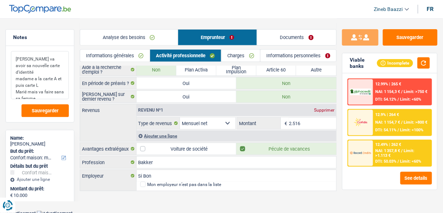
click at [39, 92] on textarea "madame va avoir sa nouvelle carte d'identité madame a la carte A et puis carte …" at bounding box center [40, 75] width 58 height 48
click at [288, 39] on link "Documents" at bounding box center [296, 38] width 79 height 16
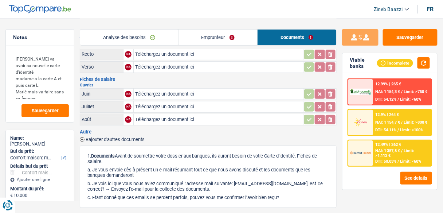
scroll to position [0, 0]
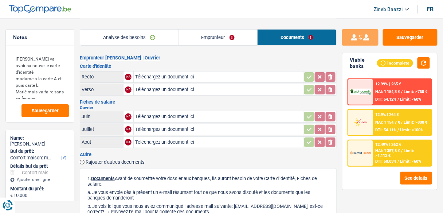
click at [212, 16] on header "Zineb Baazzi Se déconnecter fr" at bounding box center [221, 9] width 443 height 19
click at [423, 63] on button "button" at bounding box center [424, 62] width 12 height 11
click at [50, 89] on textarea "madame va avoir sa nouvelle carte d'identité madame a la carte A et puis carte …" at bounding box center [40, 75] width 58 height 48
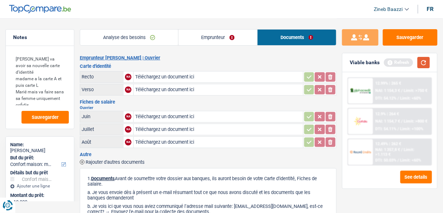
click at [429, 67] on button "button" at bounding box center [424, 62] width 12 height 11
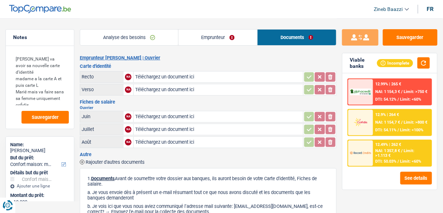
click at [203, 58] on h2 "Emprunteur Said Ibrahim | Ouvrier" at bounding box center [208, 58] width 257 height 6
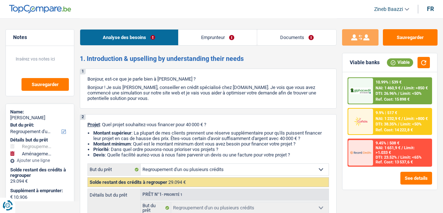
select select "refinancing"
select select "movingOrInstallation"
select select "120"
select select "refinancing"
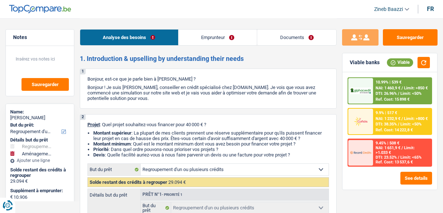
select select "refinancing"
select select "movingOrInstallation"
select select "120"
select select "worker"
select select "netSalary"
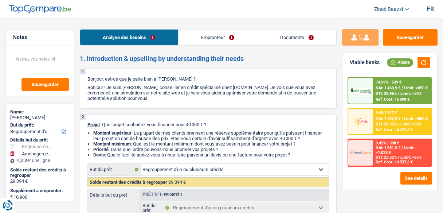
select select "liveWithParents"
select select "cardOrCredit"
select select "creditConsolidation"
select select "72"
select select "personalSale"
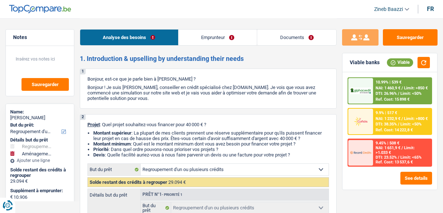
select select "42"
select select "refinancing"
select select "movingOrInstallation"
select select "120"
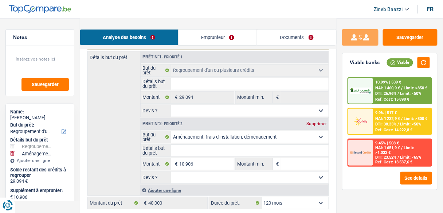
scroll to position [146, 0]
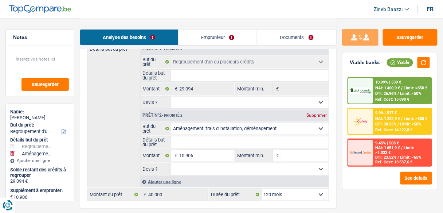
click at [239, 31] on link "Emprunteur" at bounding box center [218, 38] width 79 height 16
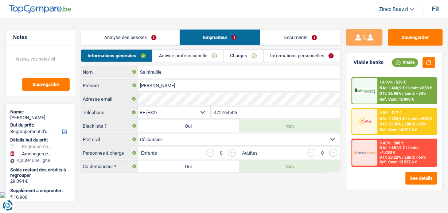
click at [236, 56] on link "Charges" at bounding box center [243, 56] width 39 height 12
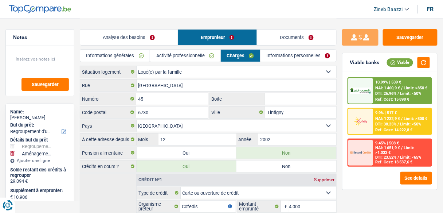
click at [137, 53] on link "Informations générales" at bounding box center [115, 56] width 70 height 12
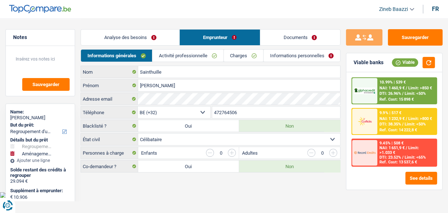
click at [165, 56] on link "Activité professionnelle" at bounding box center [187, 56] width 71 height 12
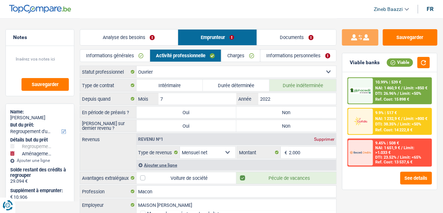
click at [281, 113] on label "Non" at bounding box center [287, 112] width 100 height 12
click at [281, 113] on input "Non" at bounding box center [287, 112] width 100 height 12
radio input "true"
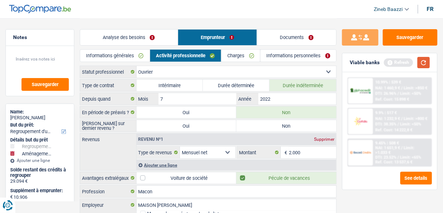
click at [418, 63] on button "button" at bounding box center [424, 62] width 12 height 11
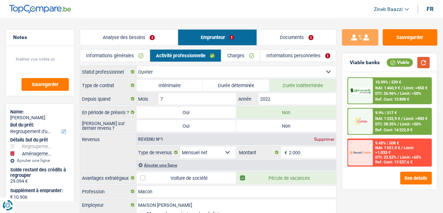
scroll to position [29, 0]
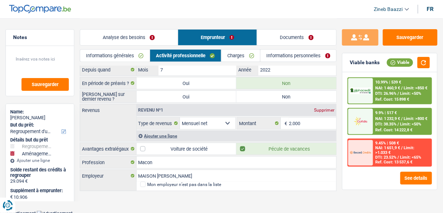
click at [271, 39] on link "Documents" at bounding box center [296, 38] width 79 height 16
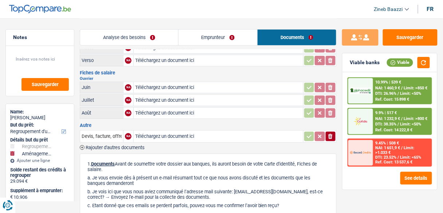
click at [207, 30] on link "Emprunteur" at bounding box center [218, 38] width 79 height 16
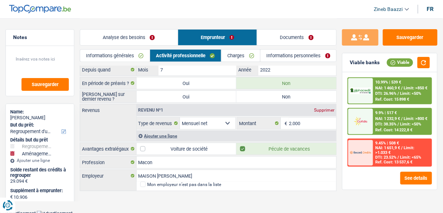
click at [247, 97] on label "Non" at bounding box center [287, 97] width 100 height 12
click at [247, 97] on input "Non" at bounding box center [287, 97] width 100 height 12
radio input "true"
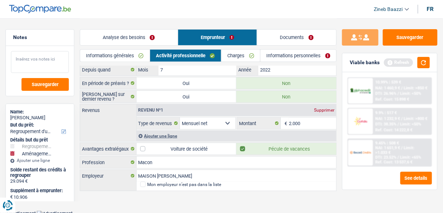
click at [25, 58] on textarea at bounding box center [40, 62] width 58 height 22
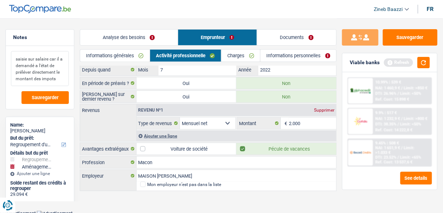
type textarea "saisie sur salaire car il a demandé a l'état de préléver directement le montant…"
click at [240, 56] on link "Charges" at bounding box center [241, 56] width 39 height 12
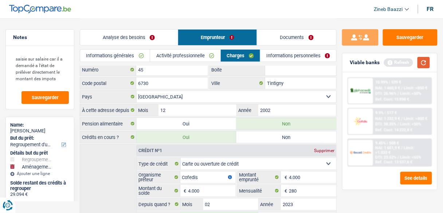
click at [422, 62] on button "button" at bounding box center [424, 62] width 12 height 11
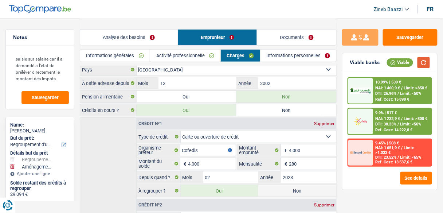
scroll to position [87, 0]
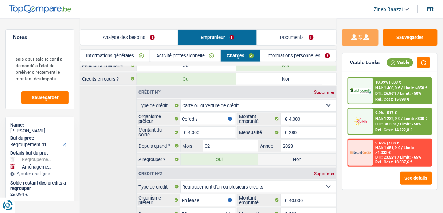
click at [134, 36] on link "Analyse des besoins" at bounding box center [129, 38] width 98 height 16
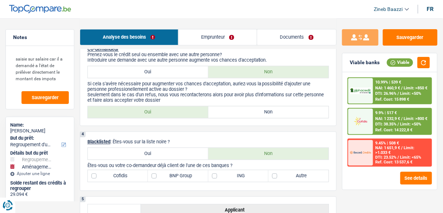
scroll to position [350, 0]
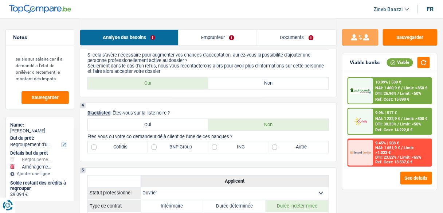
click at [136, 143] on label "Cofidis" at bounding box center [118, 147] width 60 height 12
click at [136, 143] on input "Cofidis" at bounding box center [118, 147] width 60 height 12
checkbox input "true"
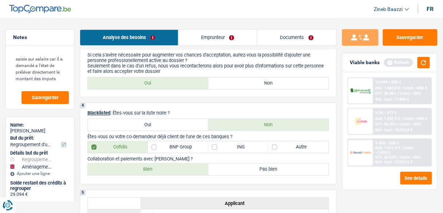
click at [221, 32] on link "Emprunteur" at bounding box center [218, 38] width 79 height 16
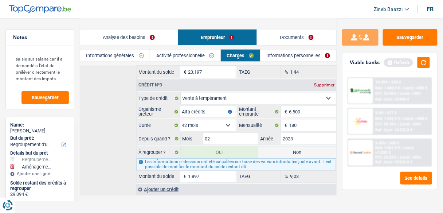
click at [135, 34] on link "Analyse des besoins" at bounding box center [129, 38] width 98 height 16
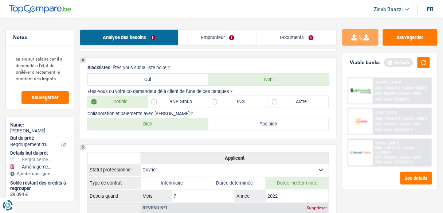
scroll to position [397, 0]
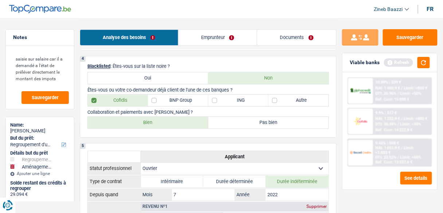
click at [184, 96] on label "BNP Group" at bounding box center [178, 100] width 60 height 12
click at [184, 96] on input "BNP Group" at bounding box center [178, 100] width 60 height 12
checkbox input "true"
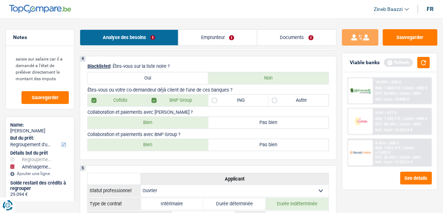
click at [213, 33] on link "Emprunteur" at bounding box center [218, 38] width 79 height 16
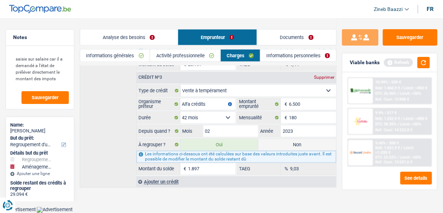
scroll to position [280, 0]
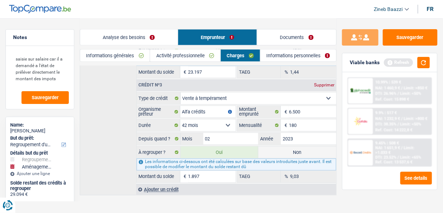
click at [150, 32] on link "Analyse des besoins" at bounding box center [129, 38] width 98 height 16
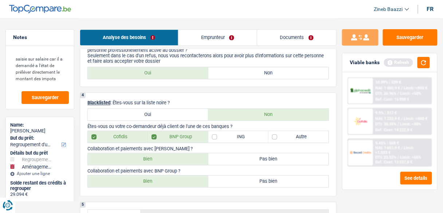
scroll to position [367, 0]
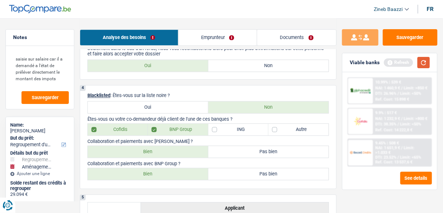
click at [421, 65] on button "button" at bounding box center [424, 62] width 12 height 11
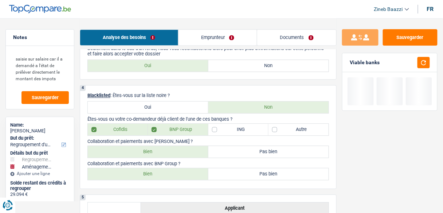
click at [184, 151] on label "Bien" at bounding box center [148, 152] width 121 height 12
click at [184, 151] on input "Bien" at bounding box center [148, 152] width 121 height 12
radio input "true"
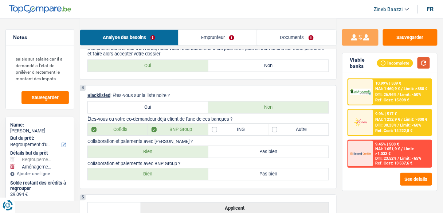
click at [427, 64] on button "button" at bounding box center [424, 62] width 12 height 11
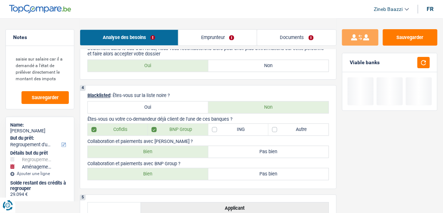
click at [162, 169] on label "Bien" at bounding box center [148, 174] width 121 height 12
click at [162, 169] on input "Bien" at bounding box center [148, 174] width 121 height 12
radio input "true"
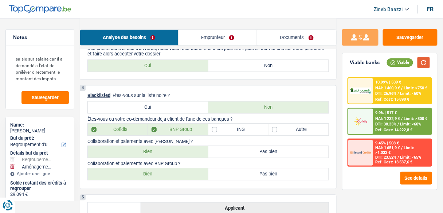
click at [422, 61] on button "button" at bounding box center [424, 62] width 12 height 11
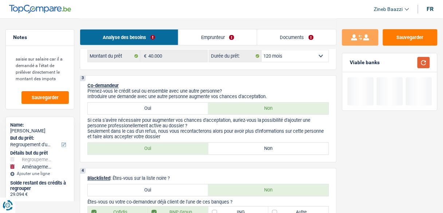
scroll to position [280, 0]
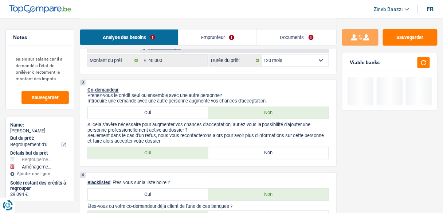
click at [226, 144] on div "3 Co-demandeur Prenez-vous le crédit seul ou ensemble avec une autre personne? …" at bounding box center [208, 123] width 257 height 87
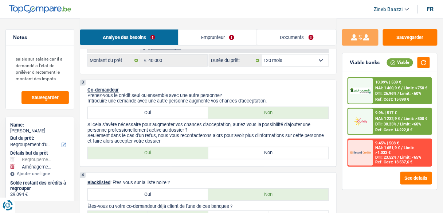
drag, startPoint x: 225, startPoint y: 146, endPoint x: 229, endPoint y: 144, distance: 5.2
click at [224, 147] on label "Non" at bounding box center [268, 153] width 121 height 12
click at [224, 147] on input "Non" at bounding box center [268, 153] width 121 height 12
radio input "true"
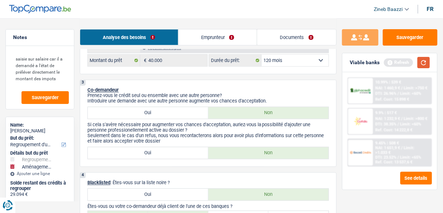
click at [418, 60] on button "button" at bounding box center [424, 62] width 12 height 11
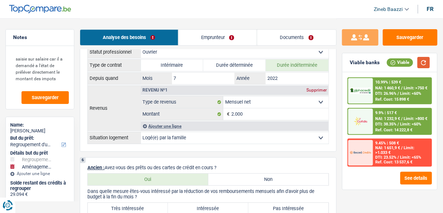
scroll to position [601, 0]
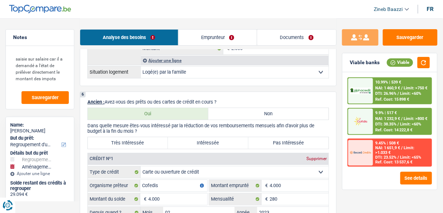
click at [149, 137] on label "Très Intéressée" at bounding box center [128, 143] width 80 height 12
click at [149, 137] on input "Très Intéressée" at bounding box center [128, 143] width 80 height 12
radio input "true"
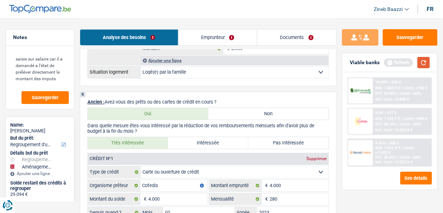
click at [428, 60] on button "button" at bounding box center [424, 62] width 12 height 11
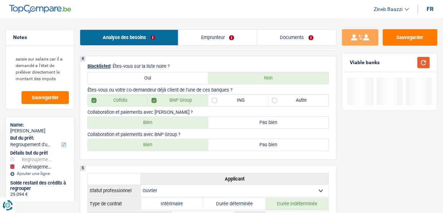
scroll to position [397, 0]
click at [281, 102] on label "Autre" at bounding box center [299, 100] width 60 height 12
click at [281, 102] on input "Autre" at bounding box center [299, 100] width 60 height 12
checkbox input "true"
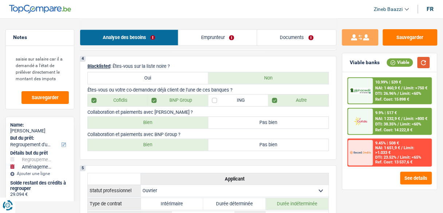
click at [419, 62] on button "button" at bounding box center [424, 62] width 12 height 11
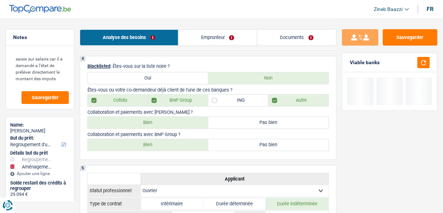
click at [214, 37] on link "Emprunteur" at bounding box center [218, 38] width 79 height 16
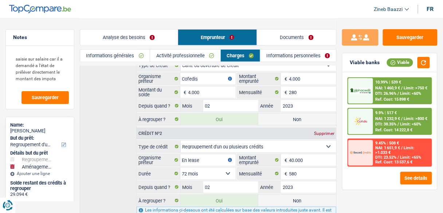
scroll to position [163, 0]
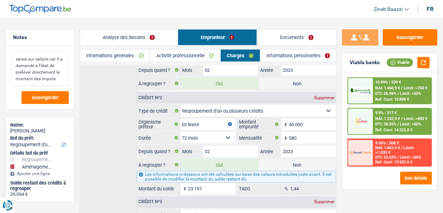
click at [61, 80] on textarea "saisie sur salaire car il a demandé a l'état de préléver directement le montant…" at bounding box center [40, 68] width 58 height 35
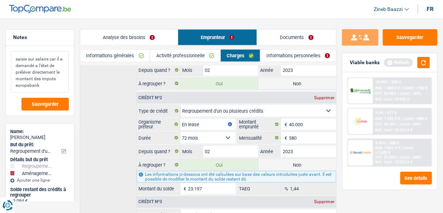
type textarea "saisie sur salaire car il a demandé a l'état de préléver directement le montant…"
click at [208, 118] on input "En lease" at bounding box center [207, 124] width 55 height 12
type input "4.000"
select select
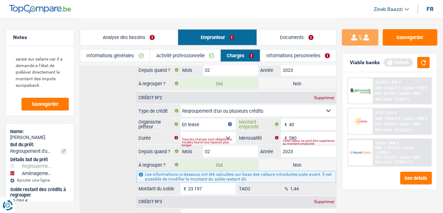
type input "40"
click at [208, 118] on input "En lease" at bounding box center [207, 124] width 55 height 12
type input "E"
type input "europabank"
click at [294, 121] on input "40" at bounding box center [312, 124] width 47 height 12
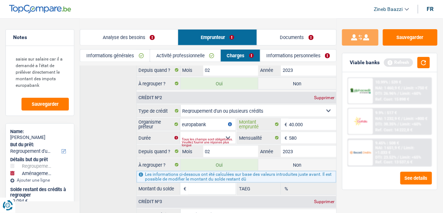
type input "40.000"
click at [204, 132] on select "12 mois 18 mois 24 mois 30 mois 36 mois 42 mois 48 mois 60 mois 72 mois 84 mois…" at bounding box center [207, 138] width 55 height 12
select select "84"
click at [180, 132] on select "12 mois 18 mois 24 mois 30 mois 36 mois 42 mois 48 mois 60 mois 72 mois 84 mois…" at bounding box center [207, 138] width 55 height 12
type input "43.880"
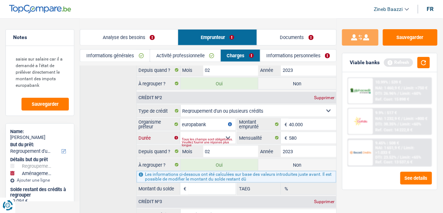
select select "144"
type input "27.077"
type input "5,93"
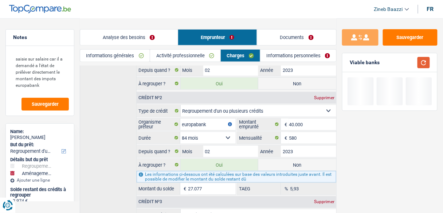
click at [423, 58] on button "button" at bounding box center [424, 62] width 12 height 11
click at [117, 118] on div "Crédit nº1 Supprimer Carte ou ouverture de crédit Prêt hypothécaire Vente à tem…" at bounding box center [208, 161] width 257 height 302
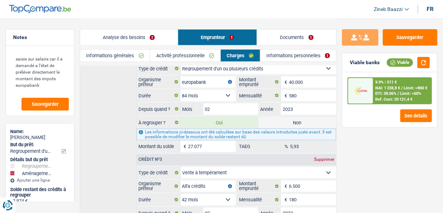
scroll to position [192, 0]
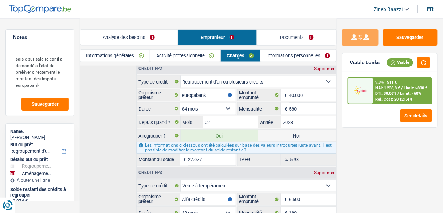
click at [110, 95] on div "Crédit nº1 Supprimer Carte ou ouverture de crédit Prêt hypothécaire Vente à tem…" at bounding box center [208, 132] width 257 height 302
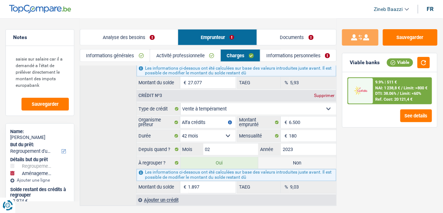
scroll to position [280, 0]
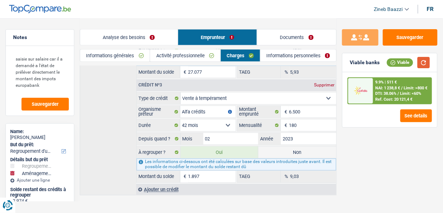
click at [422, 64] on button "button" at bounding box center [424, 62] width 12 height 11
click at [295, 56] on link "Informations personnelles" at bounding box center [299, 56] width 76 height 12
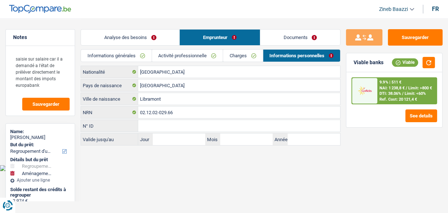
click at [223, 55] on link "Charges" at bounding box center [242, 56] width 39 height 12
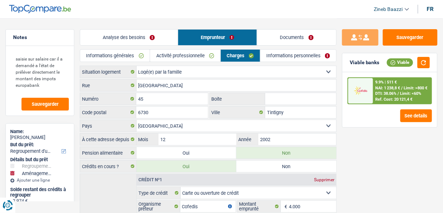
click at [199, 54] on link "Activité professionnelle" at bounding box center [185, 56] width 70 height 12
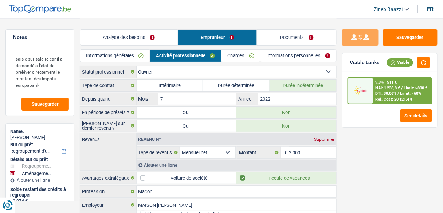
click at [144, 52] on link "Informations générales" at bounding box center [115, 56] width 70 height 12
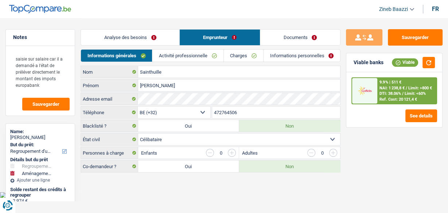
click at [151, 36] on link "Analyse des besoins" at bounding box center [130, 38] width 98 height 16
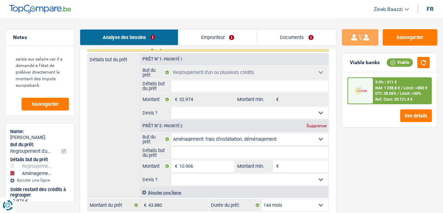
scroll to position [117, 0]
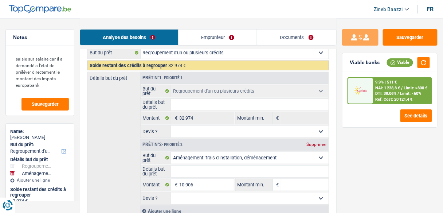
click at [206, 104] on input "Détails but du prêt" at bounding box center [249, 105] width 157 height 12
type input "r"
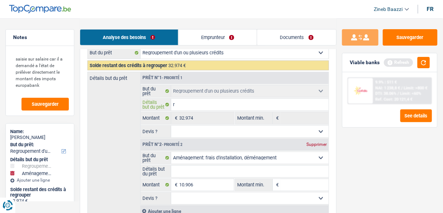
type input "re"
type input "reg"
type input "regr"
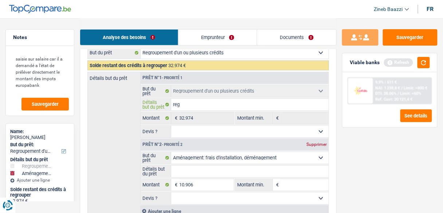
type input "regr"
type input "regro"
type input "regrou"
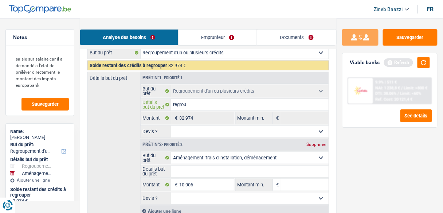
type input "regroup"
type input "regroupe"
type input "regroupem"
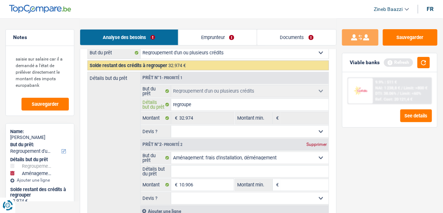
type input "regroupem"
type input "regroupeme"
type input "regroupemen"
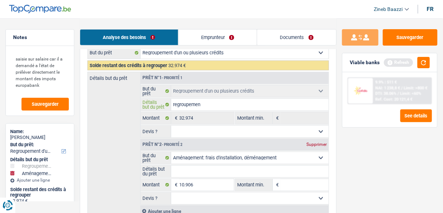
type input "regroupement"
type input "regroupements"
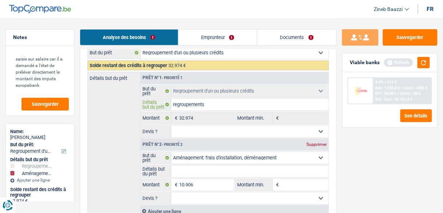
type input "regroupements"
type input "regroupements d"
type input "regroupements de"
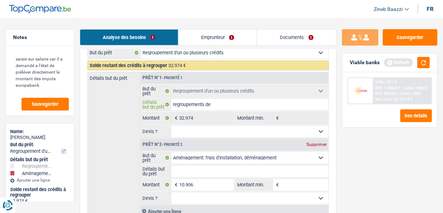
type input "regroupements de"
type input "regroupements de p"
type input "regroupements de pl"
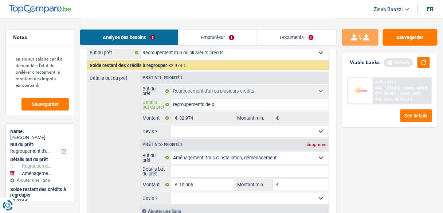
type input "regroupements de pl"
type input "regroupements de plu"
type input "regroupements de plus"
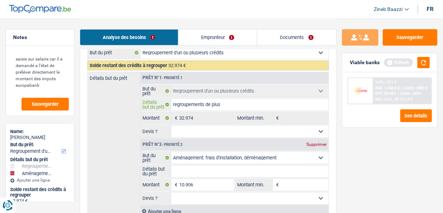
type input "regroupements de plusi"
type input "regroupements de plusis"
type input "regroupements de plusi"
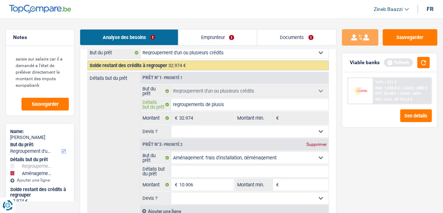
type input "regroupements de plusi"
type input "regroupements de plusie"
type input "regroupements de plusieu"
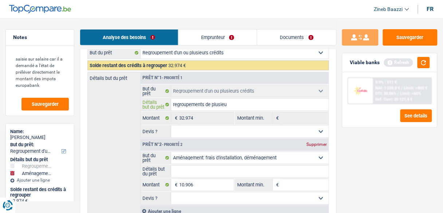
type input "regroupements de plusieur"
type input "regroupements de plusieurs"
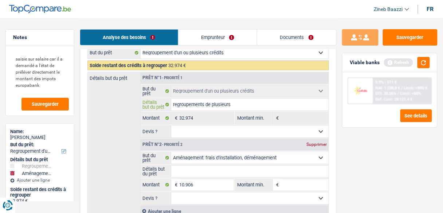
type input "regroupements de plusieurs"
click at [201, 154] on select "Confort maison: meubles, textile, peinture, électroménager, outillage non-profe…" at bounding box center [249, 158] width 157 height 12
select select "household"
click at [171, 152] on select "Confort maison: meubles, textile, peinture, électroménager, outillage non-profe…" at bounding box center [249, 158] width 157 height 12
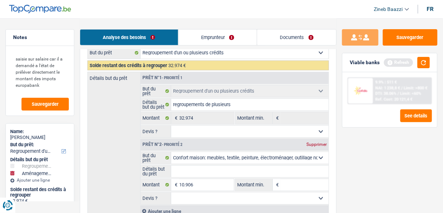
select select "household"
click at [189, 168] on input "Détails but du prêt" at bounding box center [249, 171] width 157 height 12
type input "a"
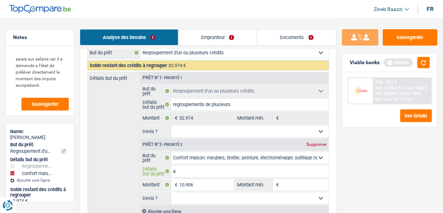
type input "ac"
type input "ach"
type input "acha"
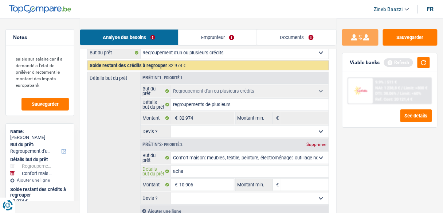
type input "acha"
type input "achat"
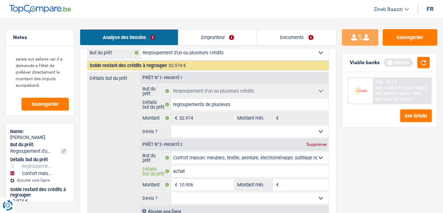
type input "achat d"
type input "achat de"
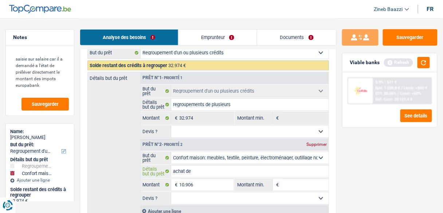
type input "achat de"
type input "achat de m"
type input "achat de me"
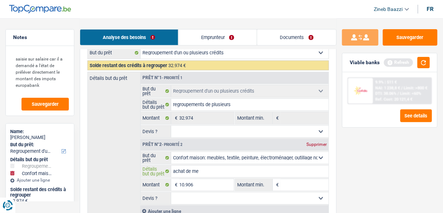
type input "achat de meu"
type input "achat de meub"
type input "achat de meubl"
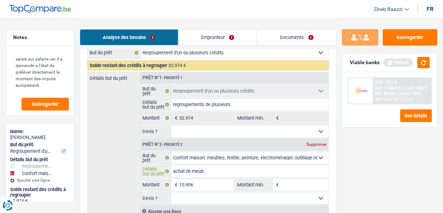
type input "achat de meubl"
type input "achat de meuble"
type input "achat de meubles"
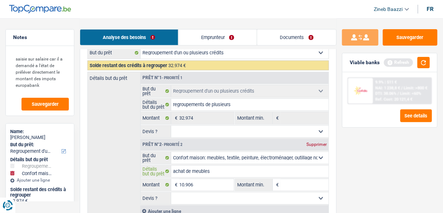
type input "achat de meubles"
type input "achat de meubles p"
type input "achat de meubles po"
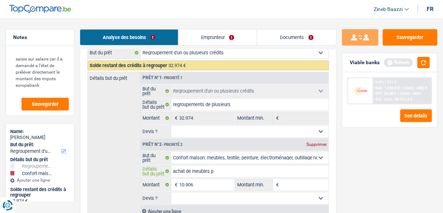
type input "achat de meubles po"
type input "achat de meubles pou"
type input "achat de meubles pour"
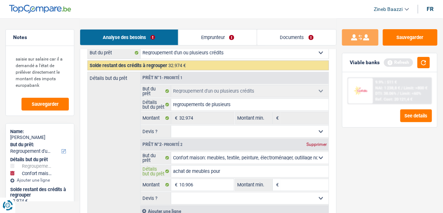
type input "achat de meubles pour"
type input "achat de meubles pour r"
type input "achat de meubles pour re"
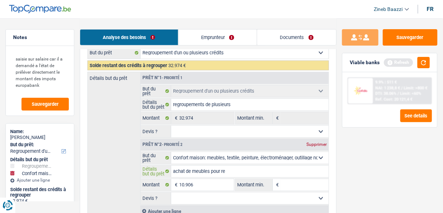
type input "achat de meubles pour re"
type input "achat de meubles pour ref"
type input "achat de meubles pour refa"
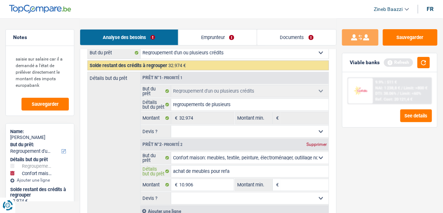
type input "achat de meubles pour refai"
type input "achat de meubles pour refair"
type input "achat de meubles pour refaire"
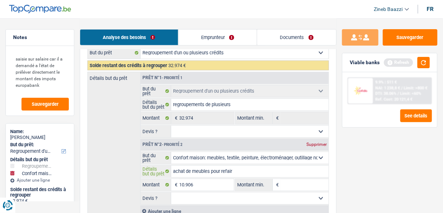
type input "achat de meubles pour refaire"
type input "achat de meubles pour refaire s"
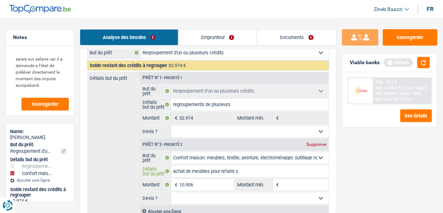
type input "achat de meubles pour refaire sa"
type input "achat de meubles pour refaire sa c"
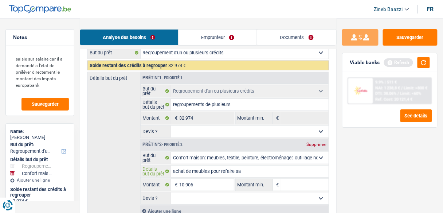
type input "achat de meubles pour refaire sa c"
type input "achat de meubles pour refaire sa ch"
type input "achat de meubles pour refaire sa cha"
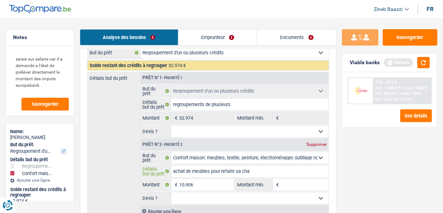
type input "achat de meubles pour refaire sa cham"
type input "achat de meubles pour refaire sa chamb"
type input "achat de meubles pour refaire sa chambr"
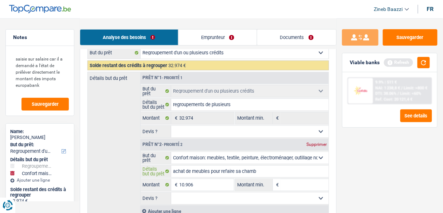
type input "achat de meubles pour refaire sa chambr"
type input "achat de meubles pour refaire sa chambre"
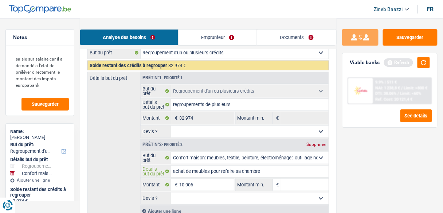
type input "achat de meubles pour refaire sa chambre"
click at [203, 185] on input "10.906" at bounding box center [206, 185] width 54 height 12
type input "1.090"
type input "109"
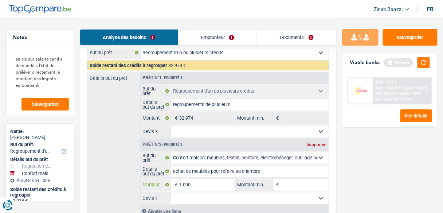
type input "109"
type input "10"
type input "100"
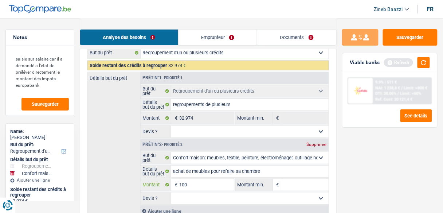
type input "1.000"
type input "10.000"
click at [297, 187] on input "Montant min." at bounding box center [305, 185] width 48 height 12
click at [348, 166] on div "Sauvegarder Viable banks Refresh 9.9% | 511 € NAI: 1 238,8 € / Limit: >800 € DT…" at bounding box center [390, 115] width 106 height 172
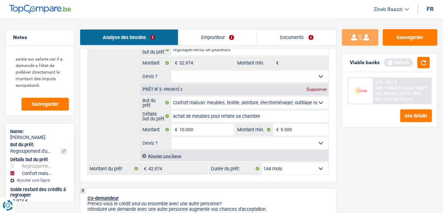
scroll to position [175, 0]
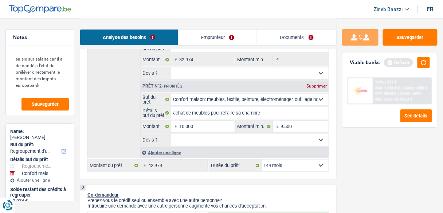
click at [417, 63] on div "Refresh" at bounding box center [407, 62] width 46 height 11
click at [423, 61] on button "button" at bounding box center [424, 62] width 12 height 11
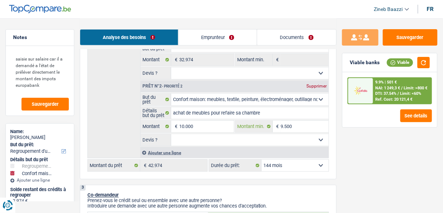
click at [298, 124] on input "9.500" at bounding box center [305, 127] width 48 height 12
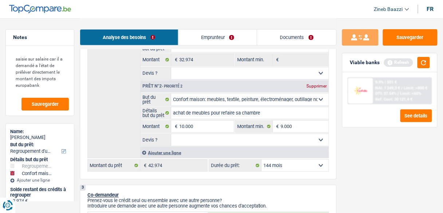
click at [426, 54] on div "Viable banks Refresh" at bounding box center [390, 62] width 95 height 19
click at [426, 59] on button "button" at bounding box center [424, 62] width 12 height 11
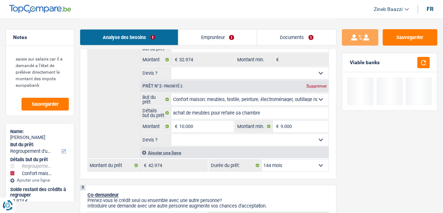
drag, startPoint x: 315, startPoint y: 138, endPoint x: 305, endPoint y: 140, distance: 9.6
click at [315, 138] on select "Oui Non Non répondu Sélectionner une option" at bounding box center [249, 140] width 157 height 12
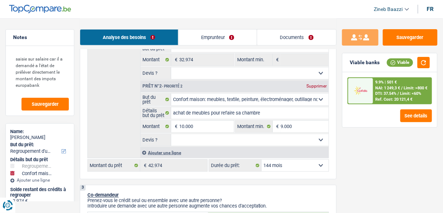
click at [171, 134] on select "Oui Non Non répondu Sélectionner une option" at bounding box center [249, 140] width 157 height 12
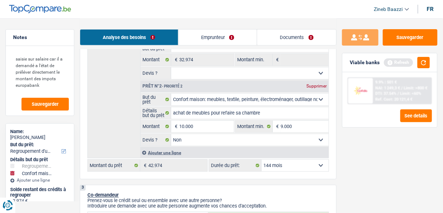
click at [298, 164] on select "12 mois 18 mois 24 mois 30 mois 36 mois 42 mois 48 mois 60 mois 72 mois 84 mois…" at bounding box center [295, 166] width 67 height 12
click at [262, 160] on select "12 mois 18 mois 24 mois 30 mois 36 mois 42 mois 48 mois 60 mois 72 mois 84 mois…" at bounding box center [295, 166] width 67 height 12
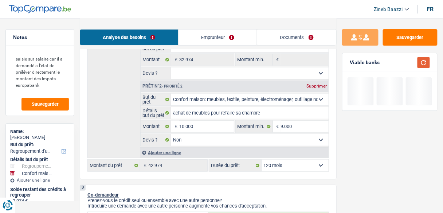
click at [429, 67] on button "button" at bounding box center [424, 62] width 12 height 11
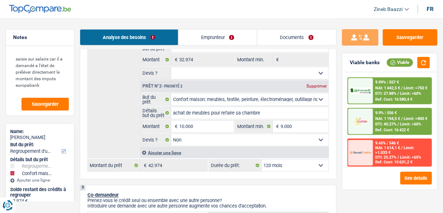
click at [290, 75] on select "Oui Non Non répondu Sélectionner une option" at bounding box center [249, 73] width 157 height 12
click at [171, 67] on select "Oui Non Non répondu Sélectionner une option" at bounding box center [249, 73] width 157 height 12
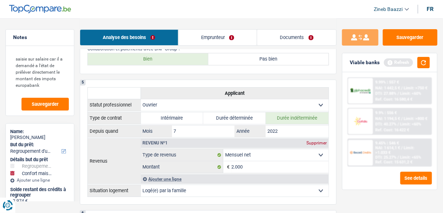
scroll to position [496, 0]
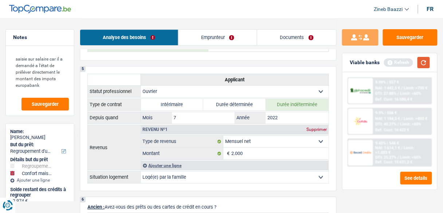
click at [426, 65] on button "button" at bounding box center [424, 62] width 12 height 11
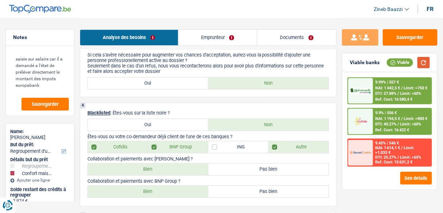
scroll to position [321, 0]
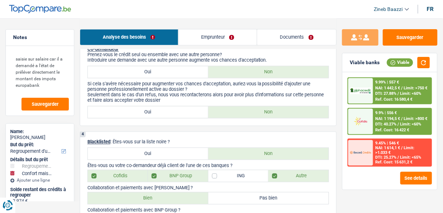
click at [375, 121] on div "9.9% | 556 € NAI: 1 194,5 € / Limit: >800 € DTI: 40.27% / Limit: <60% Ref. Cost…" at bounding box center [403, 122] width 58 height 26
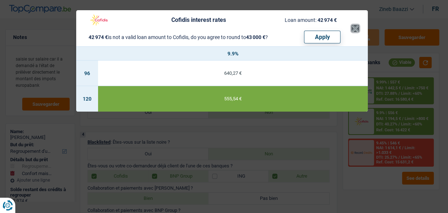
click at [355, 31] on button "×" at bounding box center [355, 28] width 8 height 7
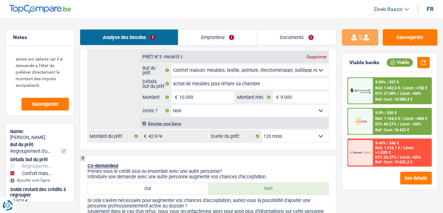
scroll to position [204, 0]
click at [276, 38] on link "Documents" at bounding box center [296, 38] width 79 height 16
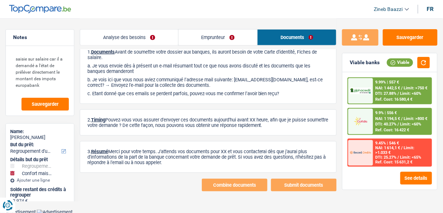
click at [214, 35] on link "Emprunteur" at bounding box center [218, 38] width 79 height 16
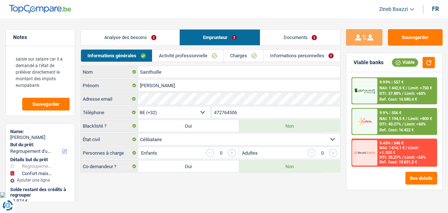
click at [138, 40] on link "Analyse des besoins" at bounding box center [130, 38] width 98 height 16
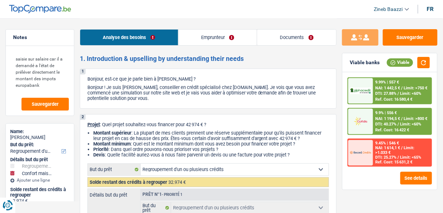
click at [392, 117] on span "NAI: 1 194,5 €" at bounding box center [388, 118] width 25 height 5
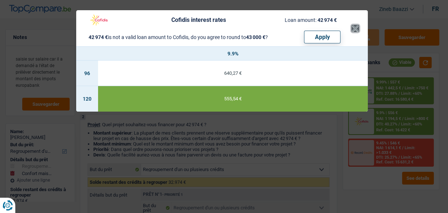
click at [357, 31] on button "×" at bounding box center [355, 28] width 8 height 7
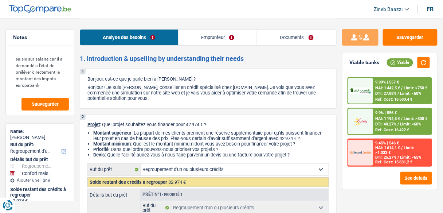
click at [364, 93] on img at bounding box center [360, 90] width 21 height 7
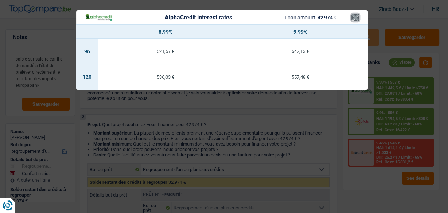
click at [356, 19] on button "×" at bounding box center [355, 17] width 8 height 7
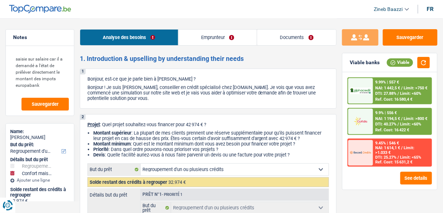
click at [216, 31] on link "Emprunteur" at bounding box center [218, 38] width 79 height 16
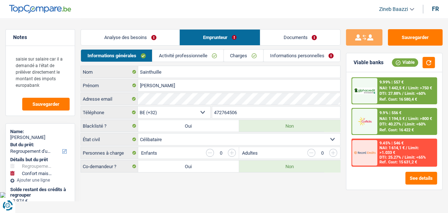
click at [235, 51] on link "Charges" at bounding box center [243, 56] width 39 height 12
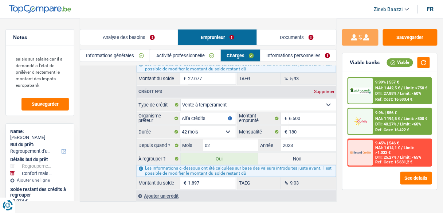
scroll to position [280, 0]
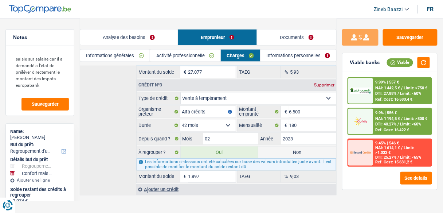
click at [408, 112] on div "9.9% | 556 € NAI: 1 194,5 € / Limit: >800 € DTI: 40.27% / Limit: <60% Ref. Cost…" at bounding box center [403, 122] width 58 height 26
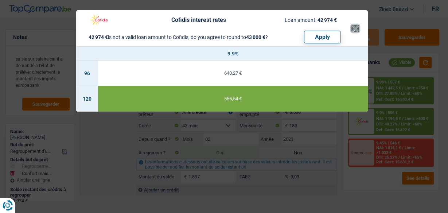
click at [351, 30] on button "×" at bounding box center [355, 28] width 8 height 7
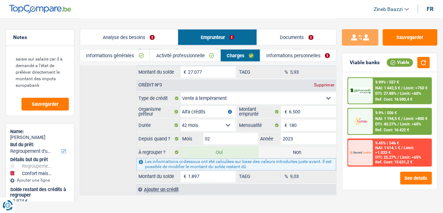
click at [131, 34] on link "Analyse des besoins" at bounding box center [129, 38] width 98 height 16
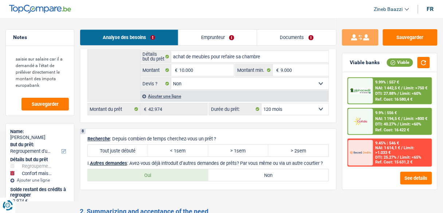
scroll to position [1271, 0]
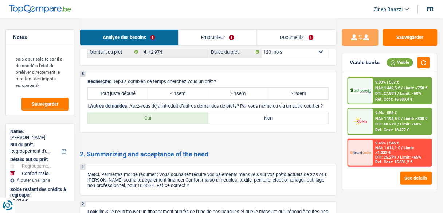
click at [123, 87] on label "Tout juste débuté" at bounding box center [118, 93] width 60 height 12
click at [123, 87] on input "Tout juste débuté" at bounding box center [118, 93] width 60 height 12
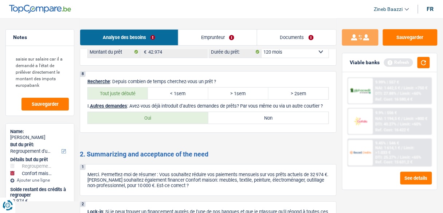
click at [190, 112] on label "Oui" at bounding box center [148, 118] width 121 height 12
click at [190, 112] on input "Oui" at bounding box center [148, 118] width 121 height 12
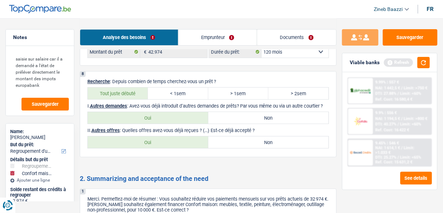
click at [229, 136] on label "Non" at bounding box center [268, 142] width 121 height 12
click at [229, 136] on input "Non" at bounding box center [268, 142] width 121 height 12
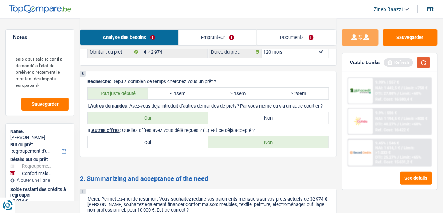
click at [422, 62] on button "button" at bounding box center [424, 62] width 12 height 11
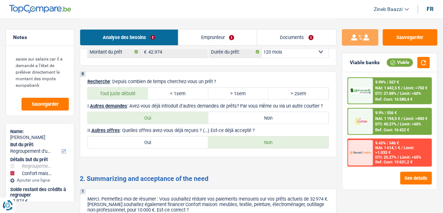
click at [289, 42] on link "Documents" at bounding box center [296, 38] width 79 height 16
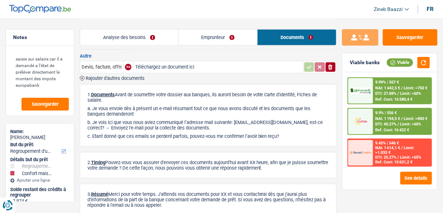
scroll to position [0, 0]
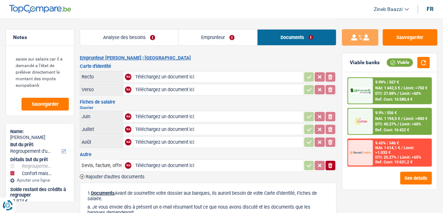
click at [143, 41] on link "Analyse des besoins" at bounding box center [129, 38] width 98 height 16
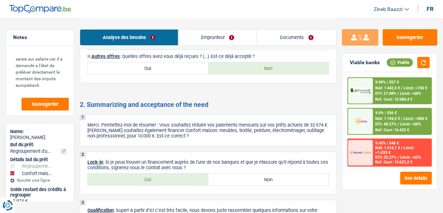
scroll to position [1387, 0]
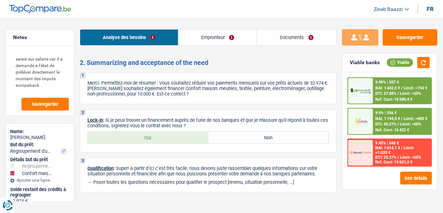
click at [147, 132] on label "Oui" at bounding box center [148, 138] width 121 height 12
click at [147, 132] on input "Oui" at bounding box center [148, 138] width 121 height 12
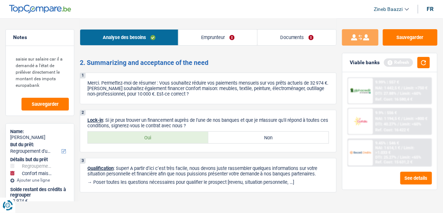
click at [279, 38] on link "Documents" at bounding box center [297, 38] width 79 height 16
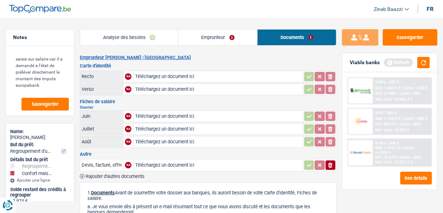
scroll to position [0, 0]
click at [210, 6] on header "Zineb Baazzi Se déconnecter fr" at bounding box center [221, 9] width 443 height 19
drag, startPoint x: 404, startPoint y: 38, endPoint x: 399, endPoint y: 35, distance: 5.1
click at [403, 38] on button "Sauvegarder" at bounding box center [410, 37] width 55 height 16
drag, startPoint x: 45, startPoint y: 84, endPoint x: 16, endPoint y: 56, distance: 40.7
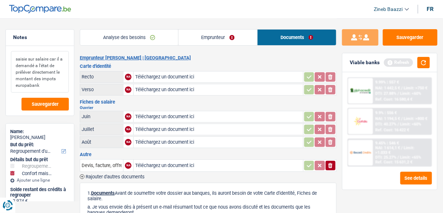
click at [16, 56] on textarea "saisie sur salaire car il a demandé a l'état de préléver directement le montant…" at bounding box center [40, 72] width 58 height 42
click at [213, 38] on link "Emprunteur" at bounding box center [218, 38] width 79 height 16
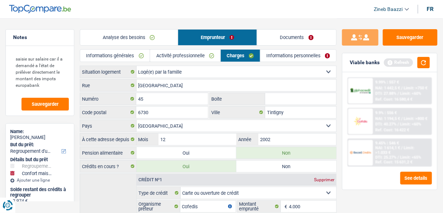
click at [160, 53] on link "Activité professionnelle" at bounding box center [185, 56] width 70 height 12
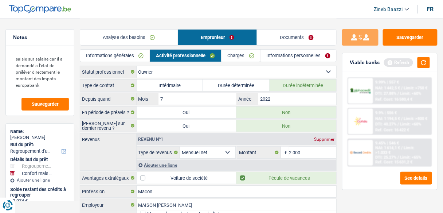
click at [184, 117] on div "Type de contrat Intérimaire Durée déterminée Durée indéterminée Depuis quand 7 …" at bounding box center [208, 150] width 257 height 142
click at [185, 122] on label "Oui" at bounding box center [187, 126] width 100 height 12
click at [185, 122] on input "Oui" at bounding box center [187, 126] width 100 height 12
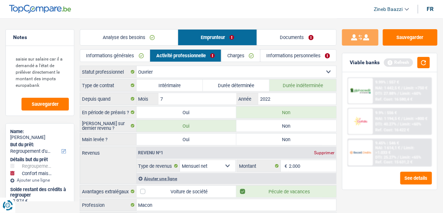
click at [254, 136] on label "Non" at bounding box center [287, 139] width 100 height 12
click at [254, 136] on input "Non" at bounding box center [287, 139] width 100 height 12
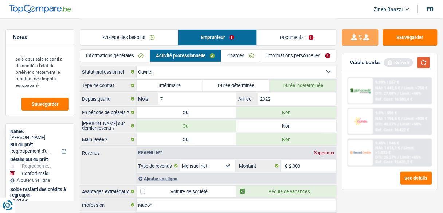
click at [424, 66] on button "button" at bounding box center [424, 62] width 12 height 11
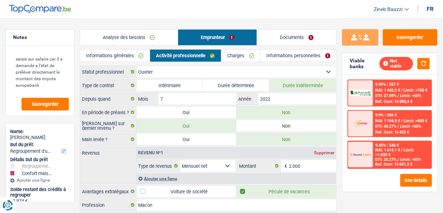
click at [420, 47] on div "Sauvegarder Viable banks Not viable 9.99% | 557 € NAI: 1 442,5 € / Limit: >750 …" at bounding box center [390, 115] width 106 height 172
click at [418, 43] on button "Sauvegarder" at bounding box center [410, 37] width 55 height 16
